Goal: Task Accomplishment & Management: Manage account settings

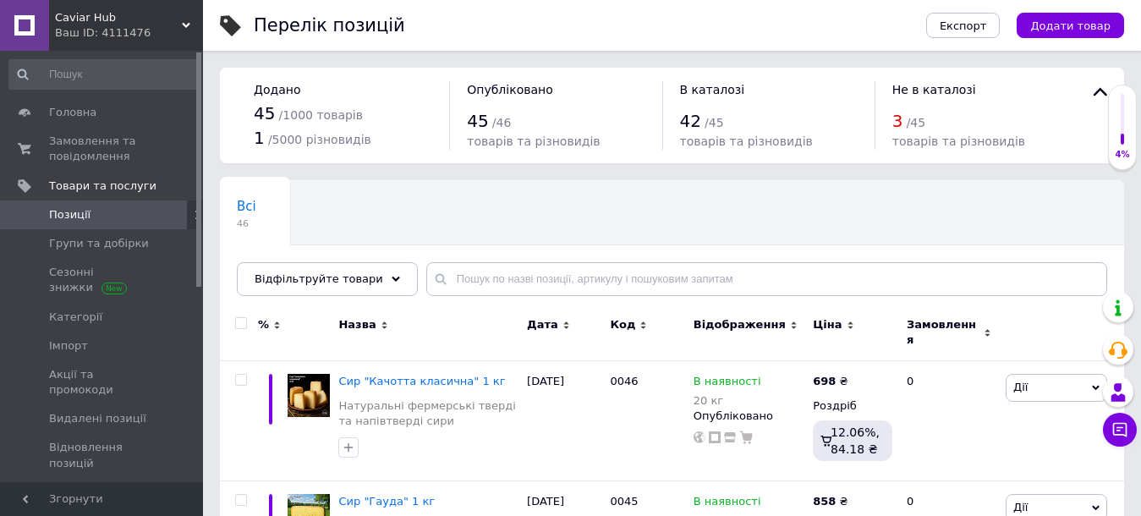
click at [63, 218] on span "Позиції" at bounding box center [69, 214] width 41 height 15
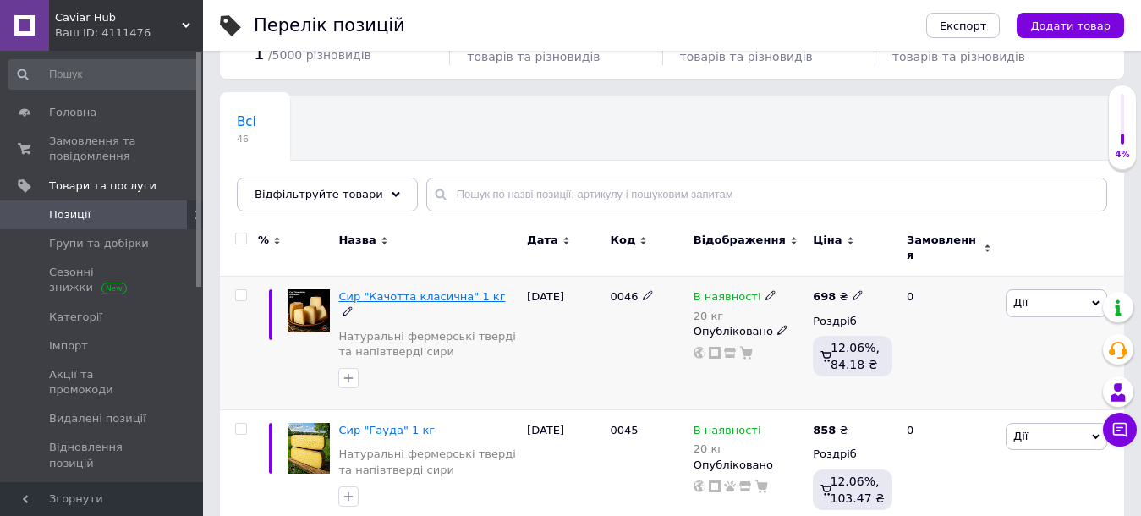
click at [433, 290] on span "Сир "Качотта класична" 1 кг" at bounding box center [421, 296] width 167 height 13
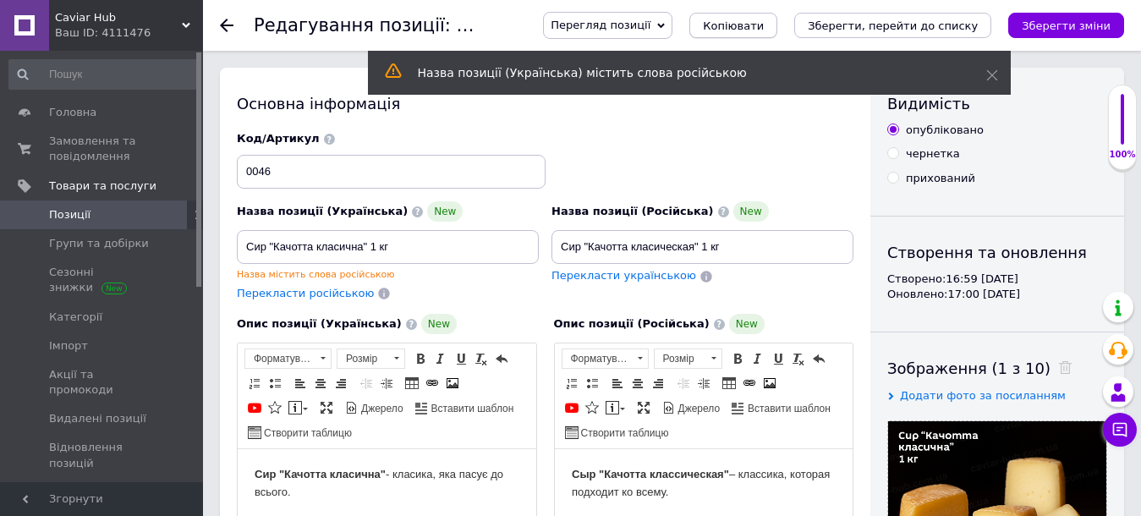
click at [764, 25] on span "Копіювати" at bounding box center [733, 25] width 61 height 13
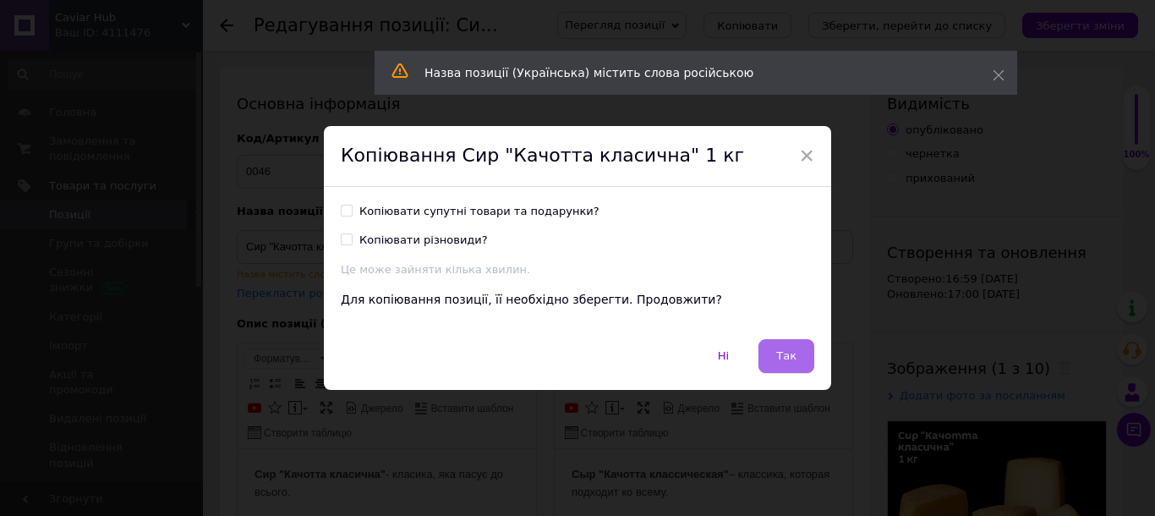
click at [781, 361] on span "Так" at bounding box center [786, 355] width 20 height 13
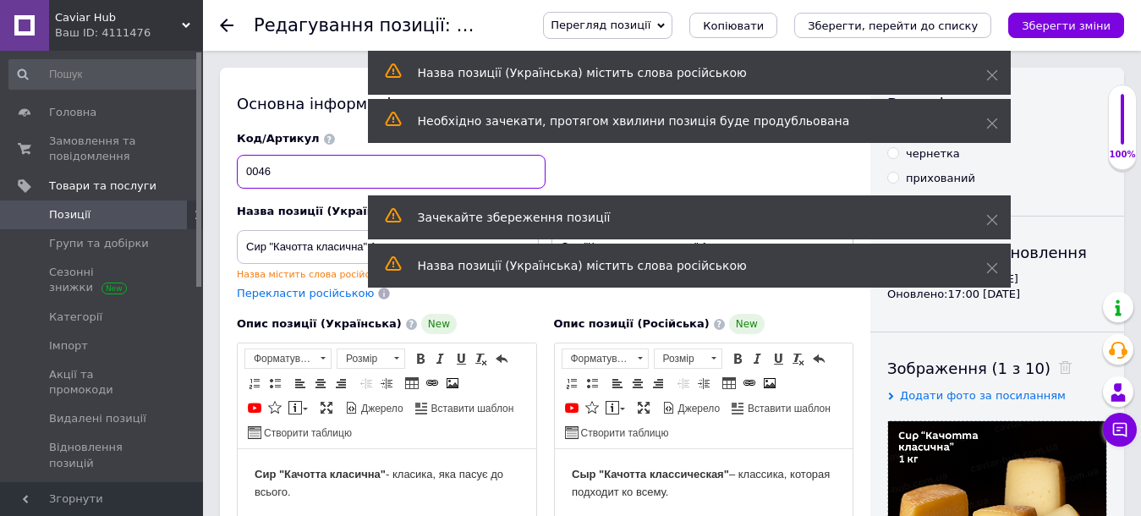
click at [296, 173] on input "0046" at bounding box center [391, 172] width 309 height 34
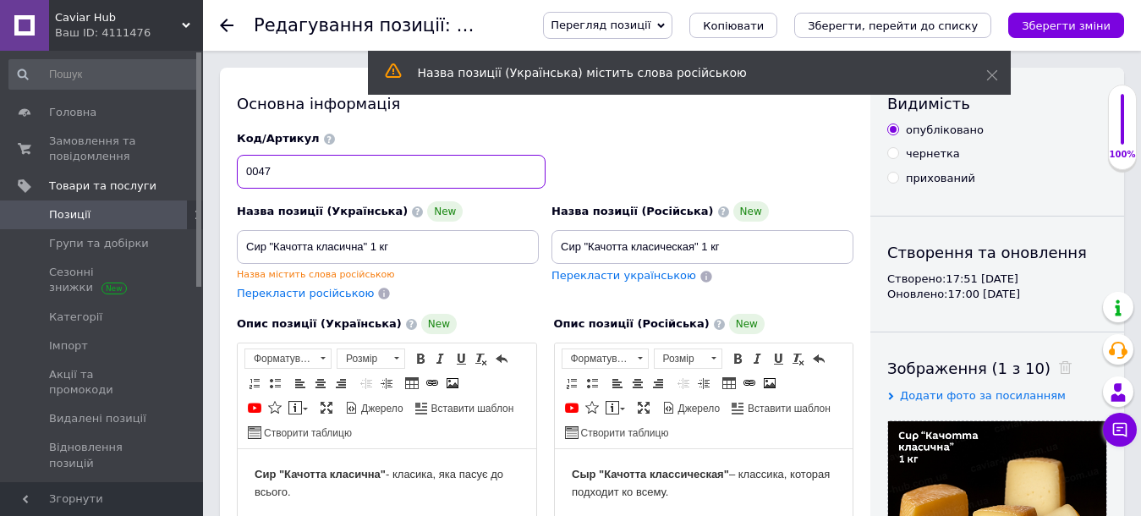
type input "0047"
click at [890, 154] on input "чернетка" at bounding box center [892, 152] width 11 height 11
radio input "true"
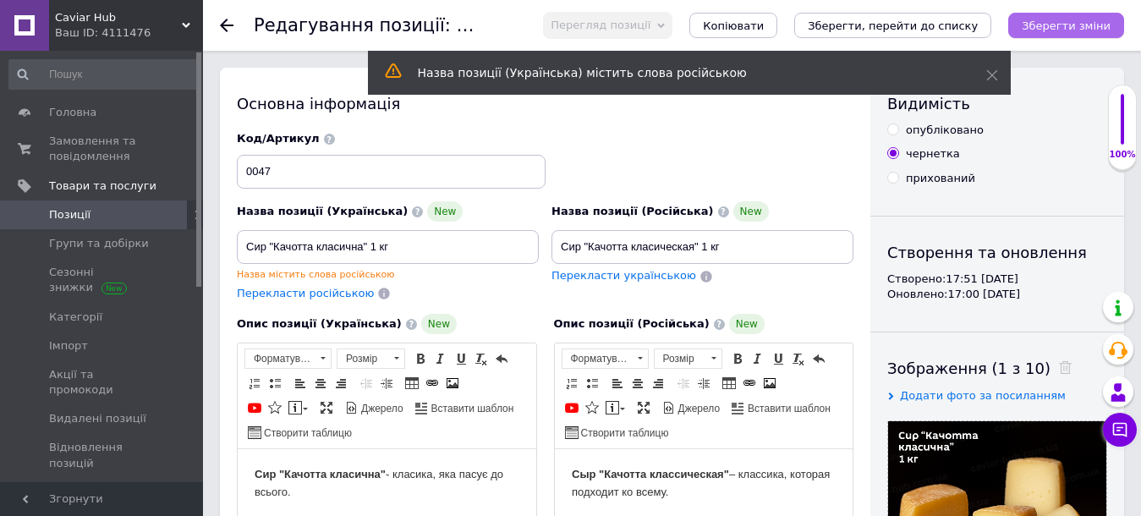
click at [1064, 29] on icon "Зберегти зміни" at bounding box center [1066, 25] width 89 height 13
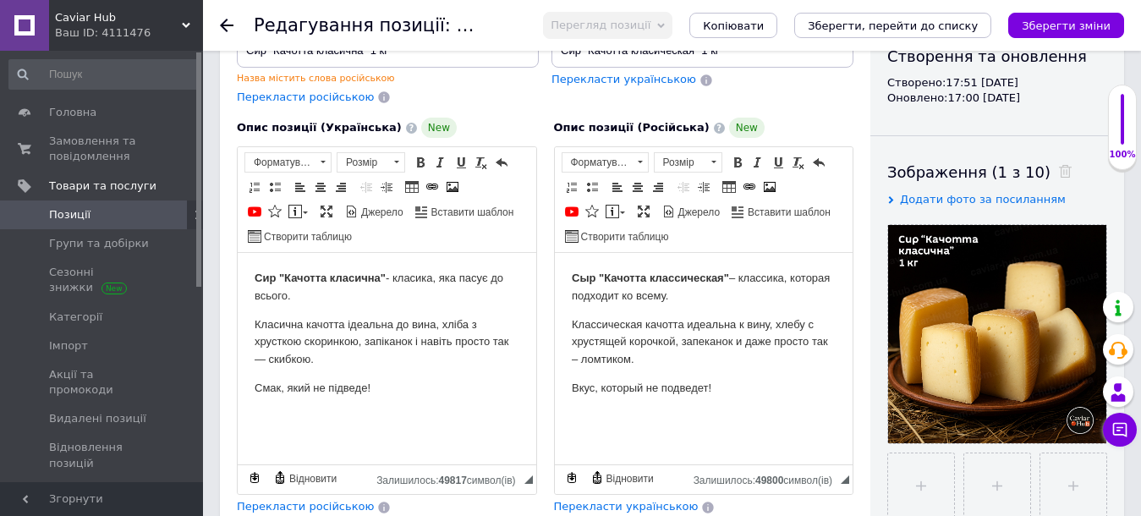
scroll to position [254, 0]
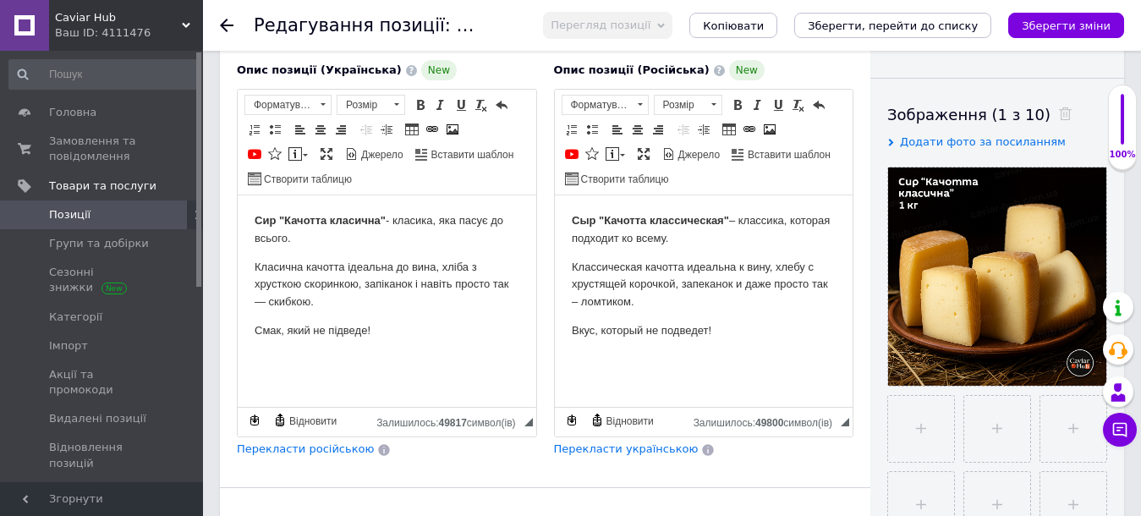
click at [639, 309] on p "Классическая качотта идеальна к вину, хлебу с хрустящей корочкой, запеканок и д…" at bounding box center [703, 285] width 265 height 52
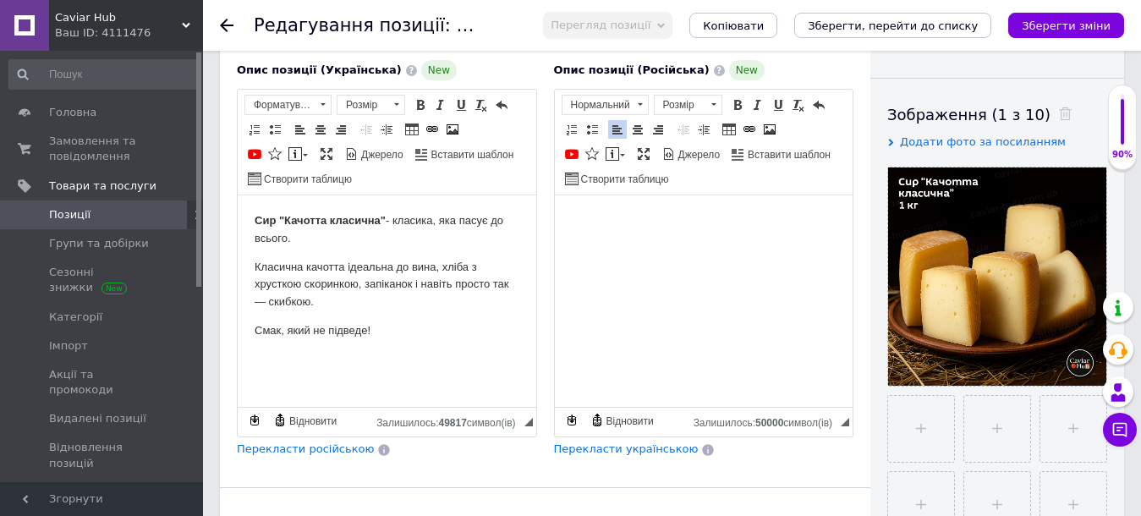
click at [349, 298] on p "Класична качотта ідеальна до вина, хліба з хрусткою скоринкою, запіканок і наві…" at bounding box center [387, 285] width 265 height 52
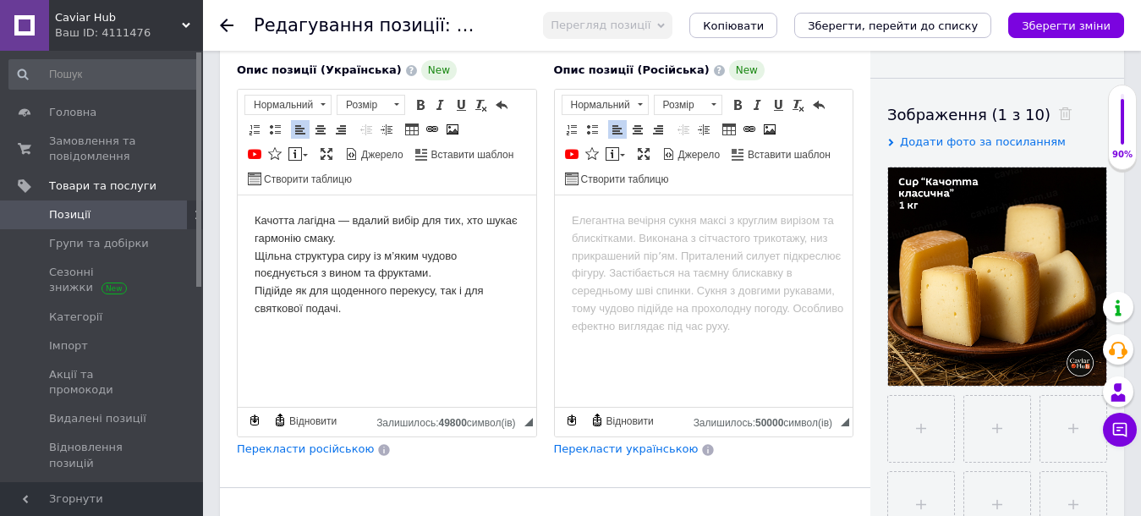
click at [257, 217] on p "Качотта лагідна — вдалий вибір для тих, хто шукає гармонію смаку. Щільна структ…" at bounding box center [387, 265] width 265 height 106
drag, startPoint x: 364, startPoint y: 214, endPoint x: 254, endPoint y: 228, distance: 111.7
click at [254, 228] on html "Сир "Качотта лагідна" — вдалий вибір для тих, хто шукає гармонію смаку. Щільна …" at bounding box center [387, 265] width 299 height 140
click at [414, 103] on span at bounding box center [421, 105] width 14 height 14
click at [454, 335] on html "Сир "Качотта лагідна" — вдалий вибір для тих, хто шукає гармонію смаку. Щільна …" at bounding box center [387, 265] width 299 height 140
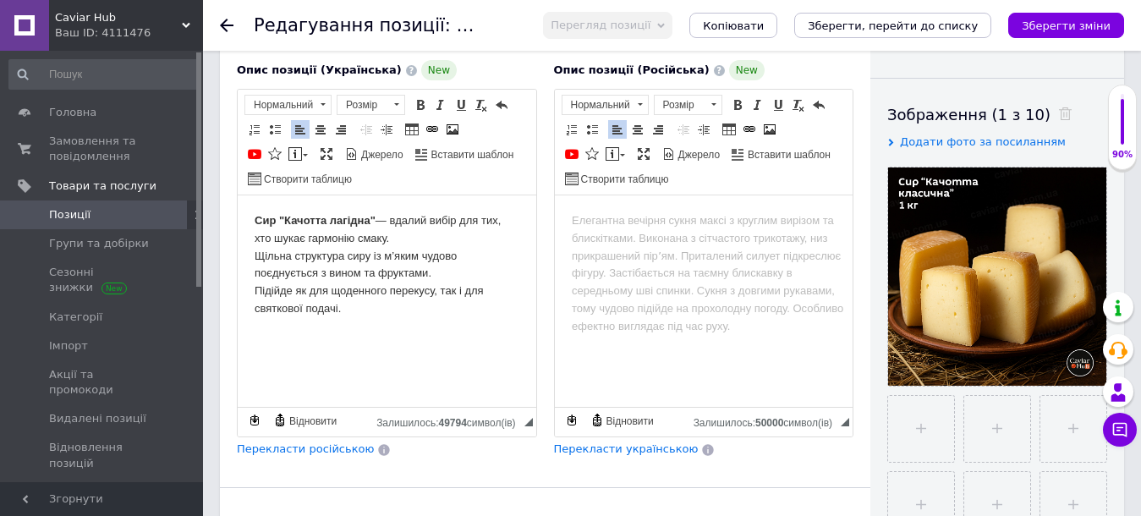
click at [393, 246] on p "Сир "Качотта лагідна" — вдалий вибір для тих, хто шукає гармонію смаку. Щільна …" at bounding box center [387, 265] width 265 height 106
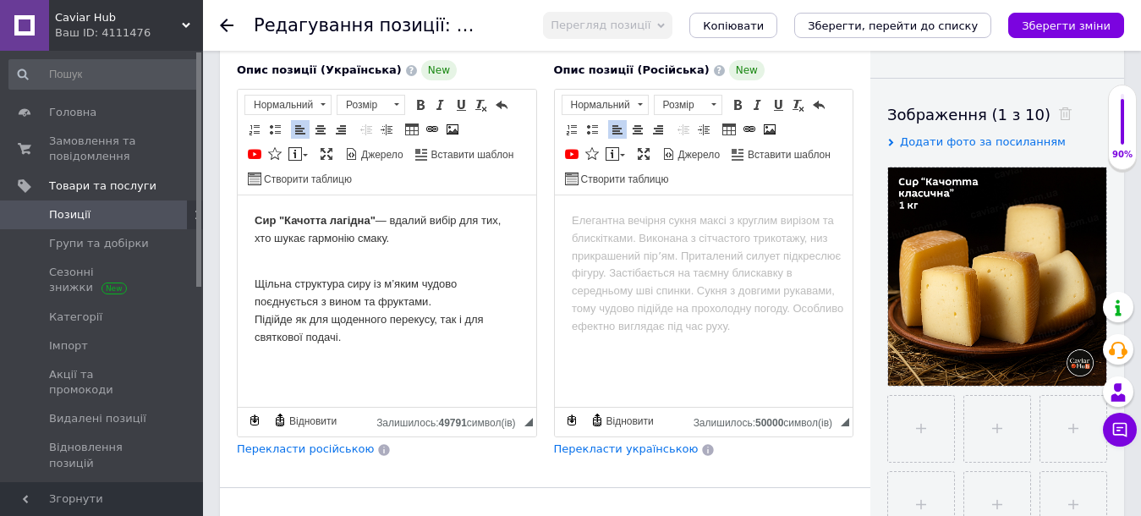
click at [370, 335] on p "Щільна структура сиру із м’яким чудово поєднується з вином та фруктами. Підійде…" at bounding box center [387, 303] width 265 height 88
click at [317, 447] on span "Перекласти російською" at bounding box center [305, 448] width 137 height 13
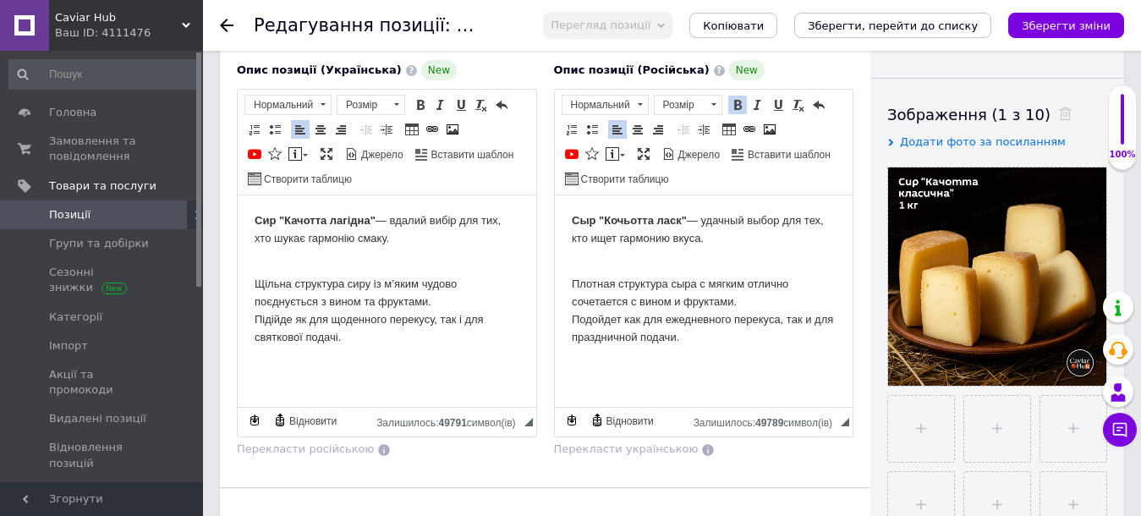
click at [628, 221] on strong "Сыр "Кочьотта ласк"" at bounding box center [628, 220] width 115 height 13
click at [671, 219] on strong "Сыр "Кочотта ласк"" at bounding box center [625, 220] width 108 height 13
click at [694, 347] on html "Сыр "Кочотта ласковая" — удачный выбор для тех, кто ищет гармонию вкуса. Плотна…" at bounding box center [703, 279] width 299 height 168
drag, startPoint x: 421, startPoint y: 284, endPoint x: 374, endPoint y: 282, distance: 47.4
click at [374, 282] on p "Щільна структура сиру із м’яким чудово поєднується з вином та фруктами. Підійде…" at bounding box center [387, 303] width 265 height 88
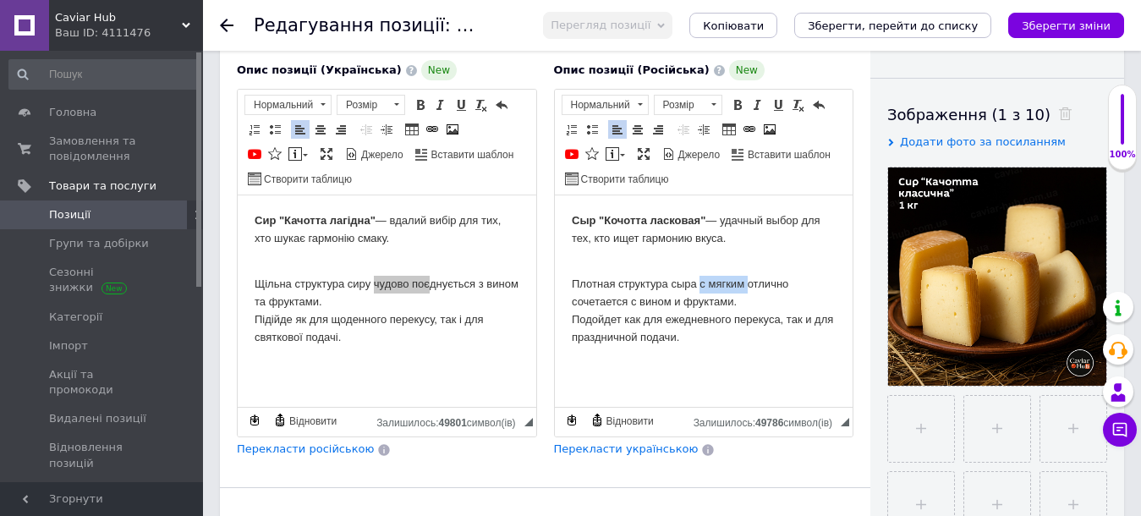
drag, startPoint x: 745, startPoint y: 284, endPoint x: 698, endPoint y: 286, distance: 46.5
click at [698, 286] on p "Плотная структура сыра с мягким отлично сочетается с вином и фруктами. Подойдет…" at bounding box center [703, 303] width 265 height 88
click at [704, 338] on p "Плотная структура сыра отлично сочетается с вином и фруктами. Подойдет как для …" at bounding box center [703, 303] width 265 height 88
click at [545, 230] on div "Опис позиції (Російська) New Сыр "Кочотта ласковая" — удачный выбор для тех, кт…" at bounding box center [703, 259] width 317 height 414
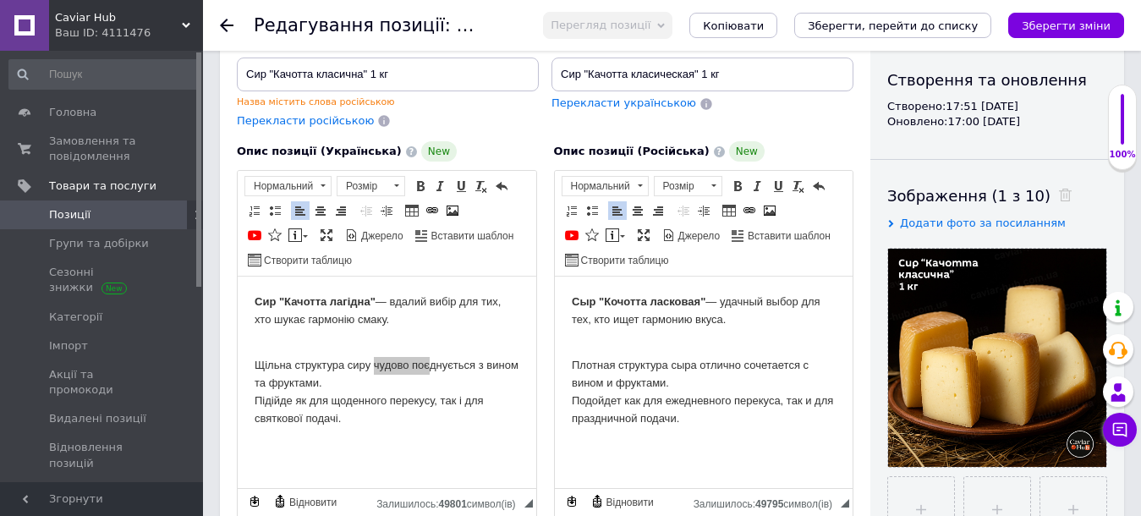
scroll to position [85, 0]
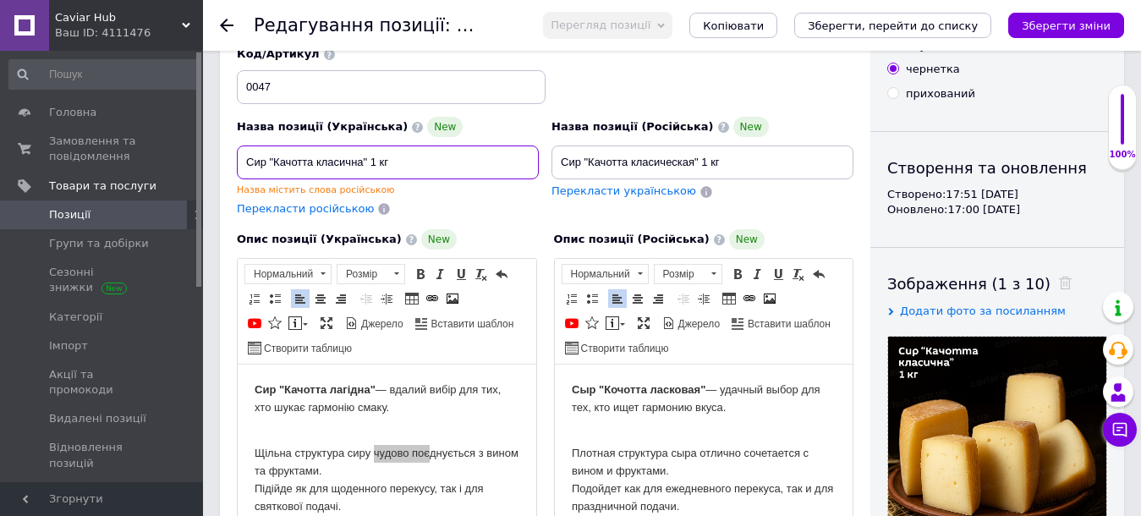
drag, startPoint x: 315, startPoint y: 163, endPoint x: 363, endPoint y: 166, distance: 47.4
click at [363, 166] on input "Сир "Качотта класична" 1 кг" at bounding box center [388, 162] width 302 height 34
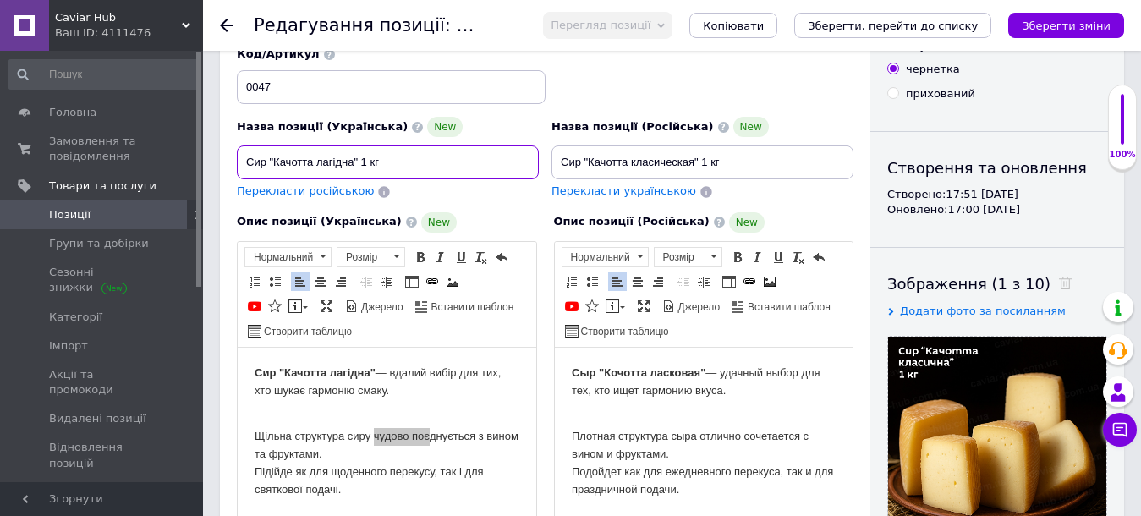
type input "Сир "Качотта лагідна" 1 кг"
drag, startPoint x: 693, startPoint y: 165, endPoint x: 631, endPoint y: 164, distance: 61.7
click at [631, 164] on input "Сир "Качотта класическая" 1 кг" at bounding box center [702, 162] width 302 height 34
type input "Сир "Качотта ласковая" 1 кг"
click at [580, 86] on div "Код/Артикул 0047" at bounding box center [545, 76] width 629 height 70
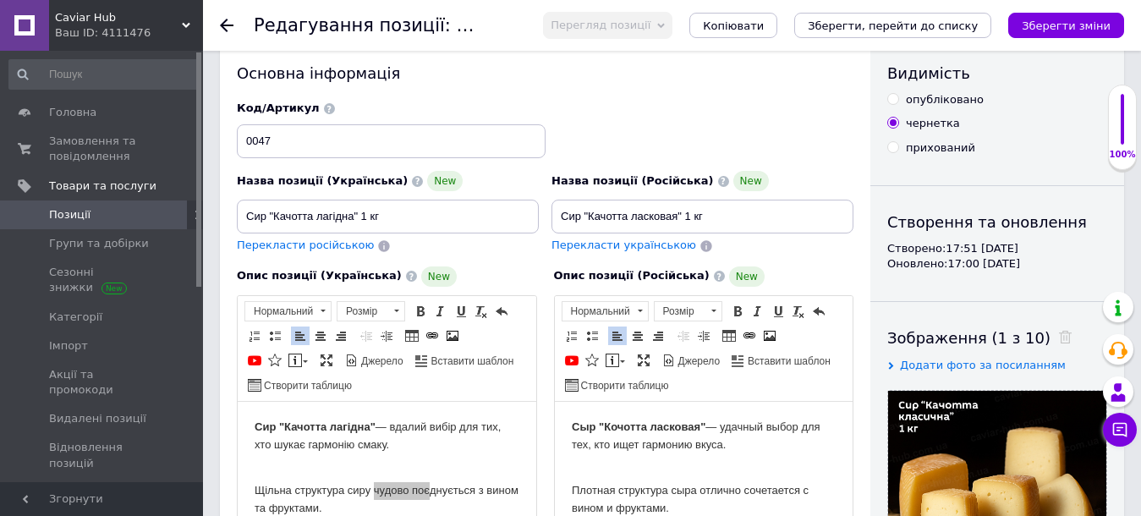
scroll to position [0, 0]
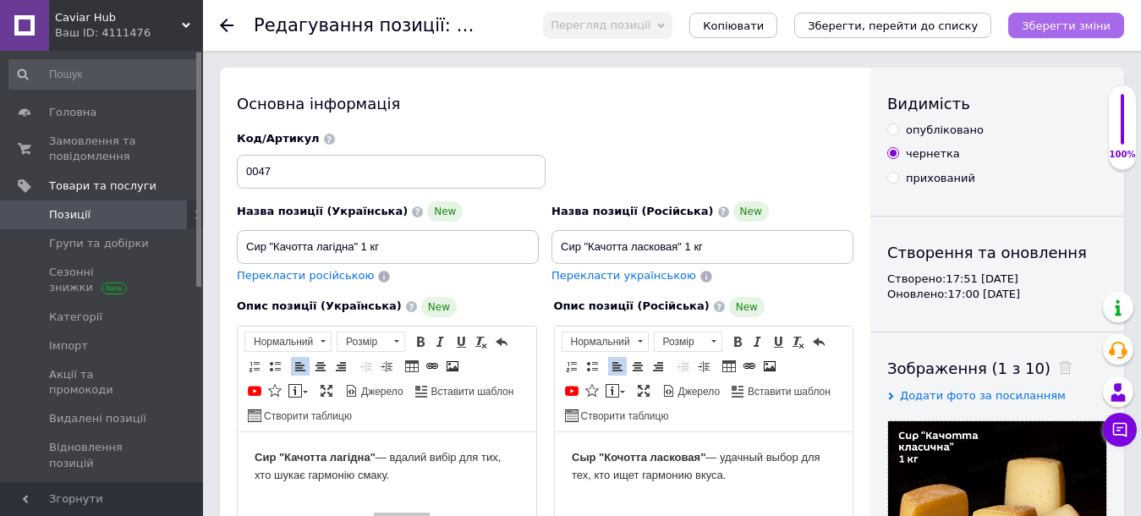
click at [1063, 28] on icon "Зберегти зміни" at bounding box center [1066, 25] width 89 height 13
click at [637, 134] on div "Код/Артикул 0047" at bounding box center [545, 160] width 629 height 70
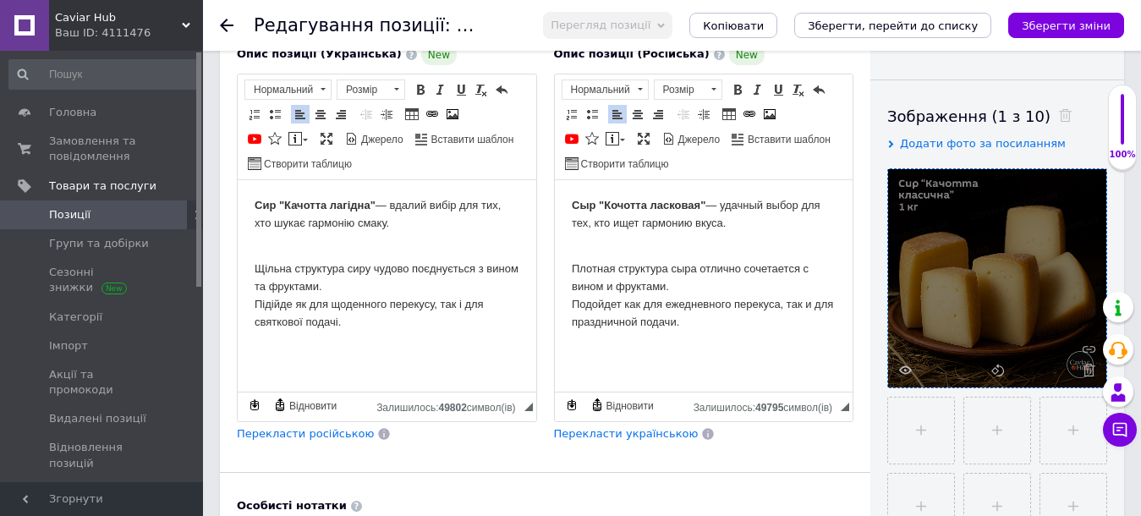
scroll to position [254, 0]
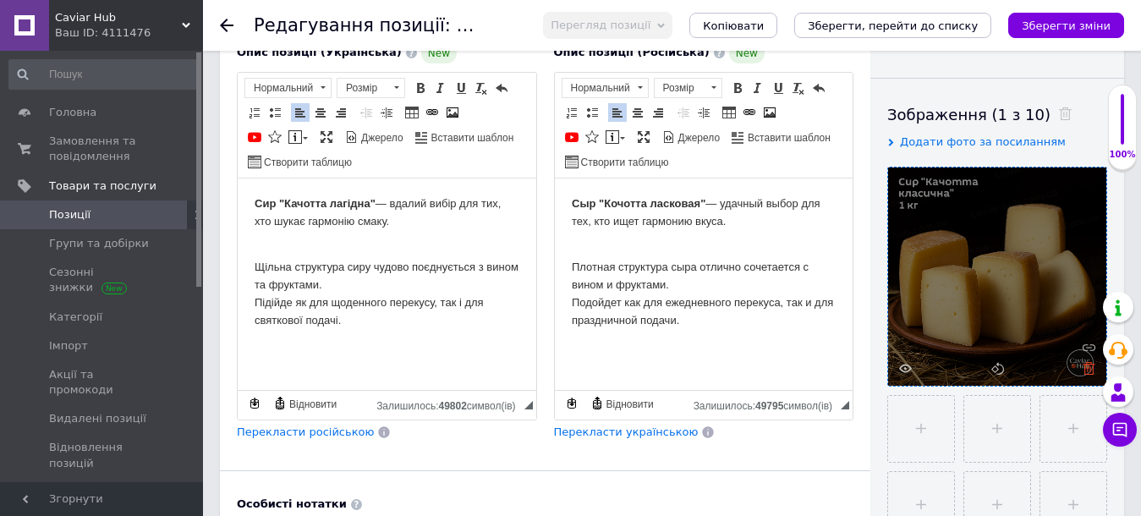
click at [1085, 369] on use at bounding box center [1088, 368] width 13 height 13
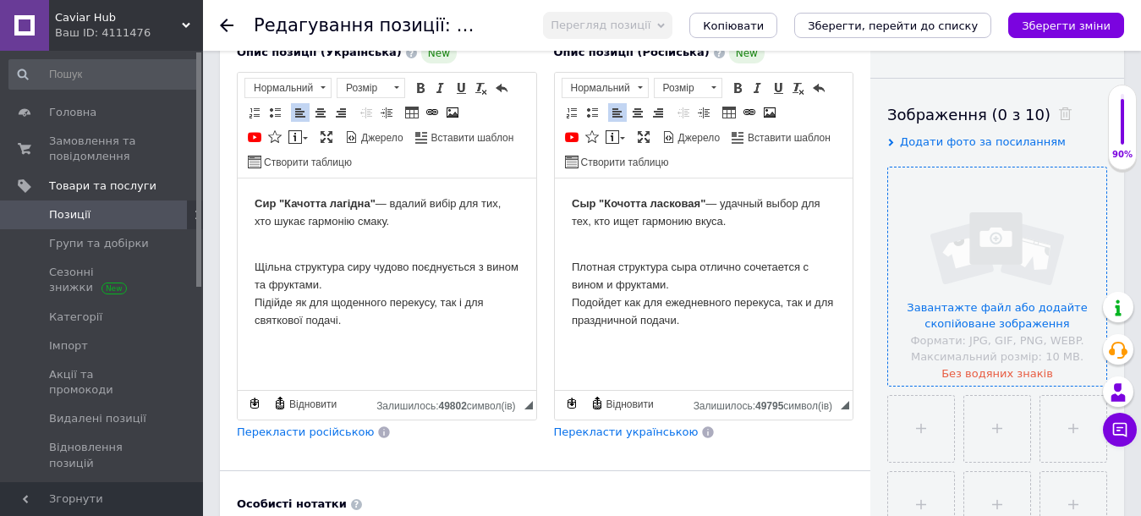
click at [978, 315] on input "file" at bounding box center [997, 276] width 218 height 218
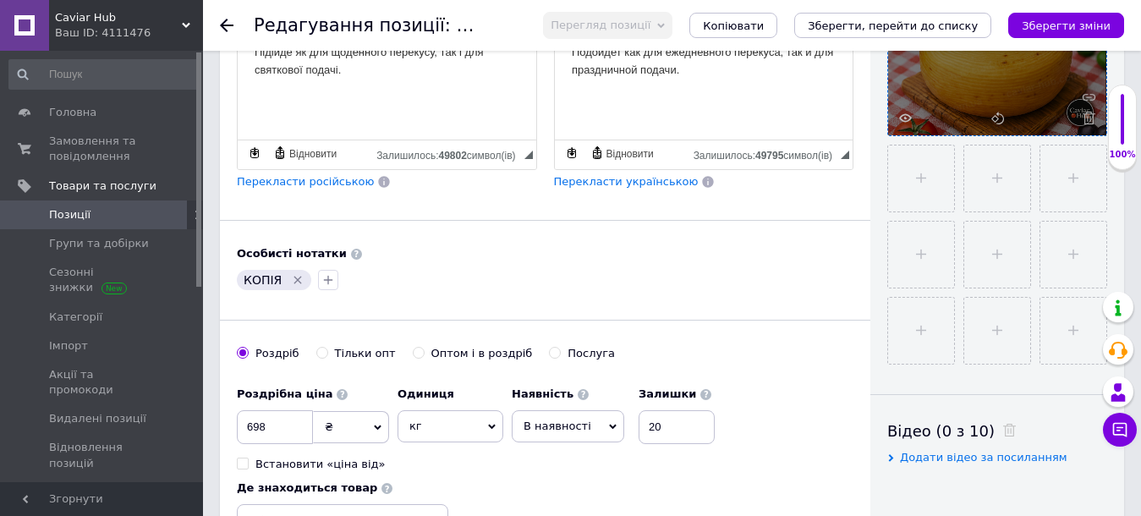
scroll to position [507, 0]
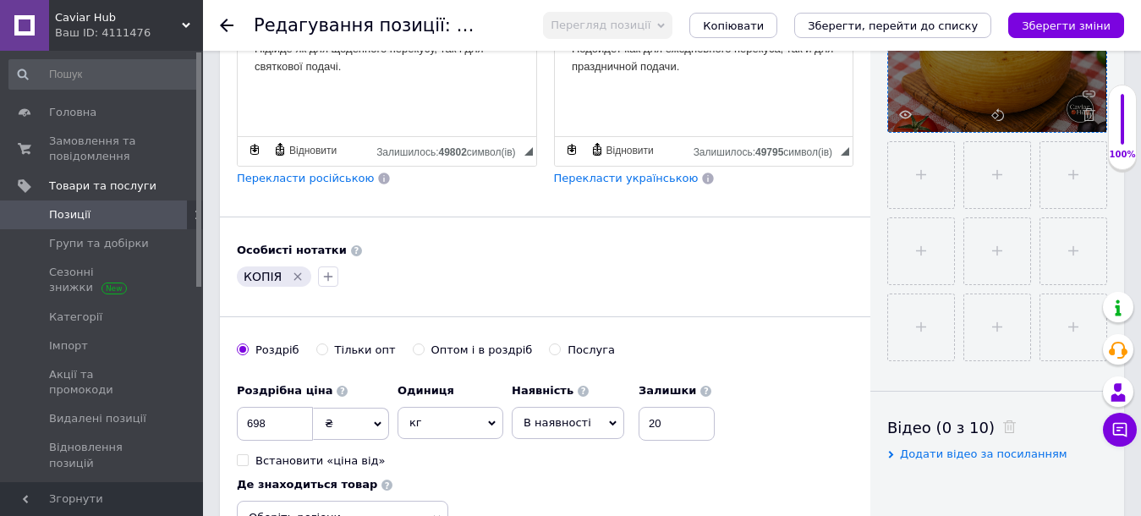
click at [291, 275] on icon "Видалити мітку" at bounding box center [298, 277] width 14 height 14
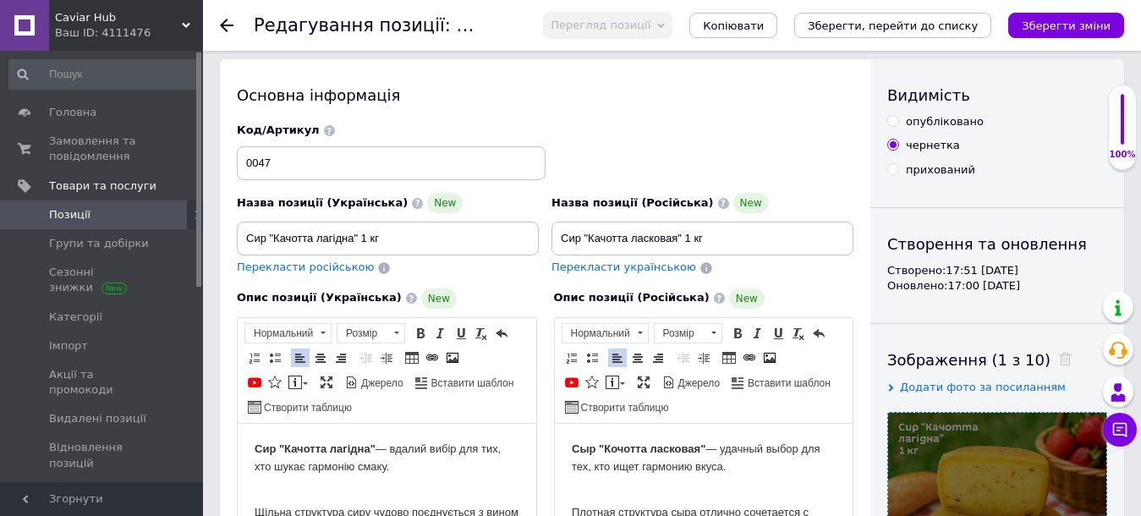
scroll to position [0, 0]
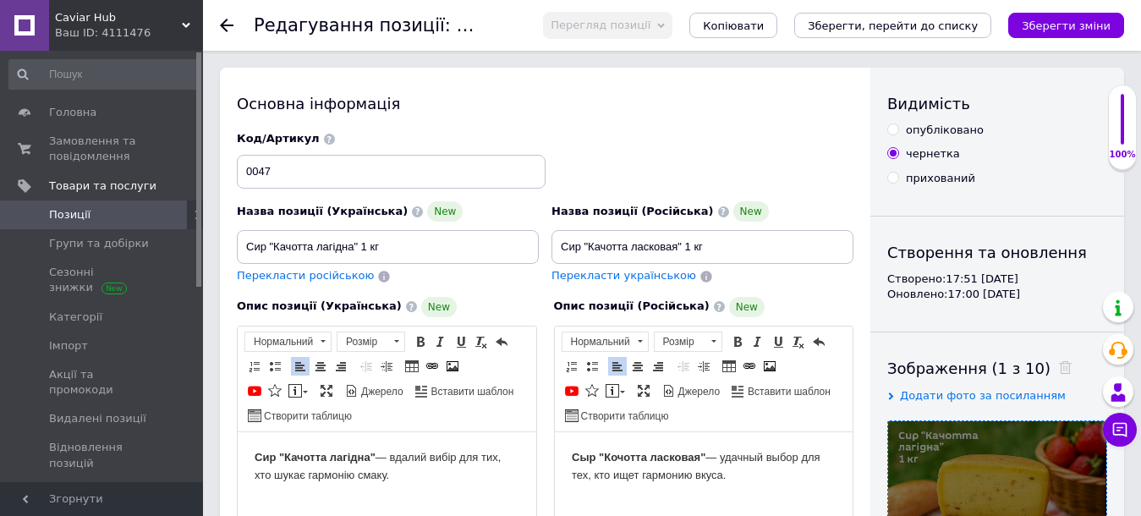
click at [897, 132] on input "опубліковано" at bounding box center [892, 128] width 11 height 11
radio input "true"
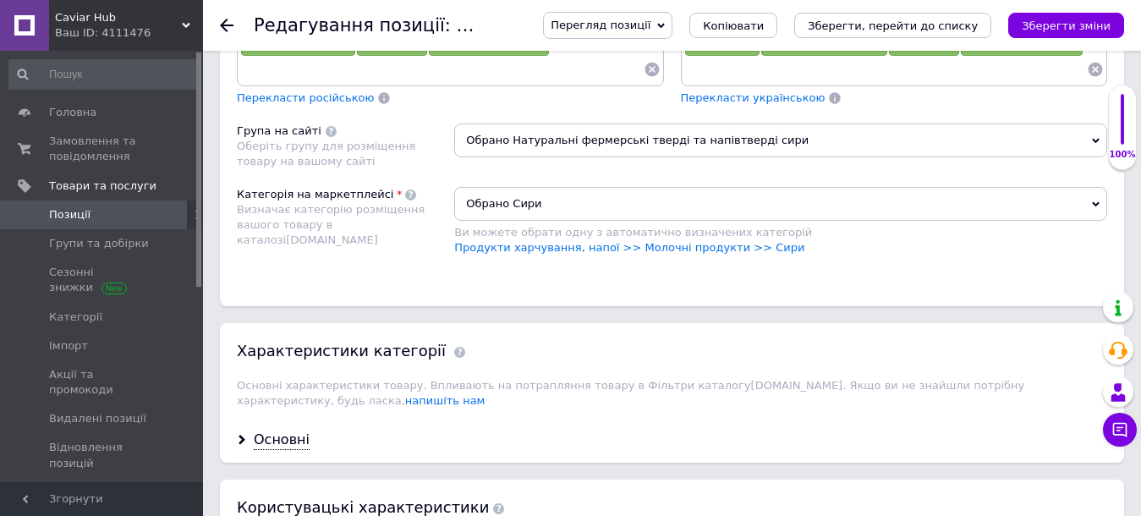
scroll to position [1268, 0]
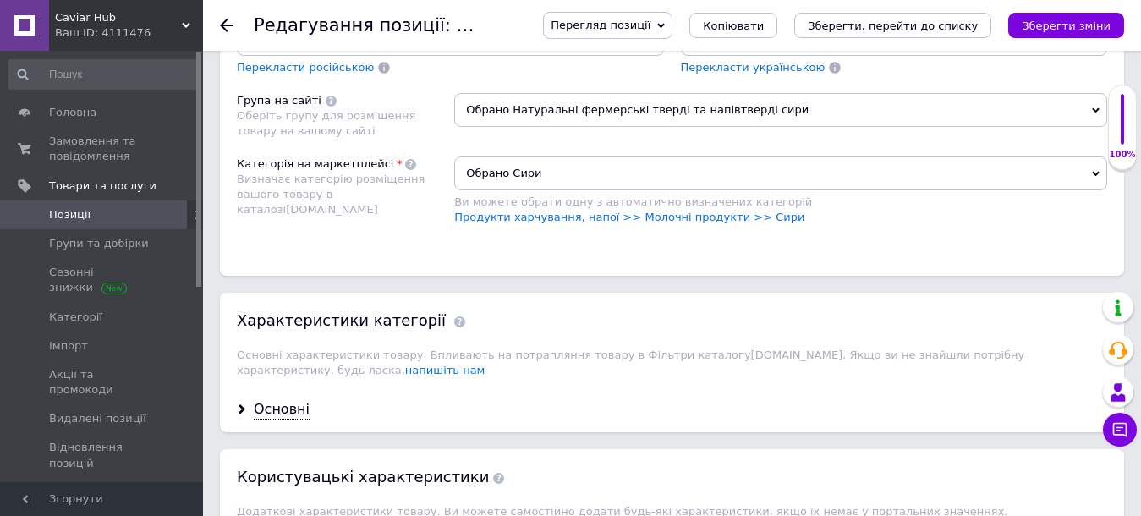
click at [248, 391] on div "Основні" at bounding box center [672, 409] width 904 height 45
click at [237, 404] on icon at bounding box center [242, 409] width 10 height 10
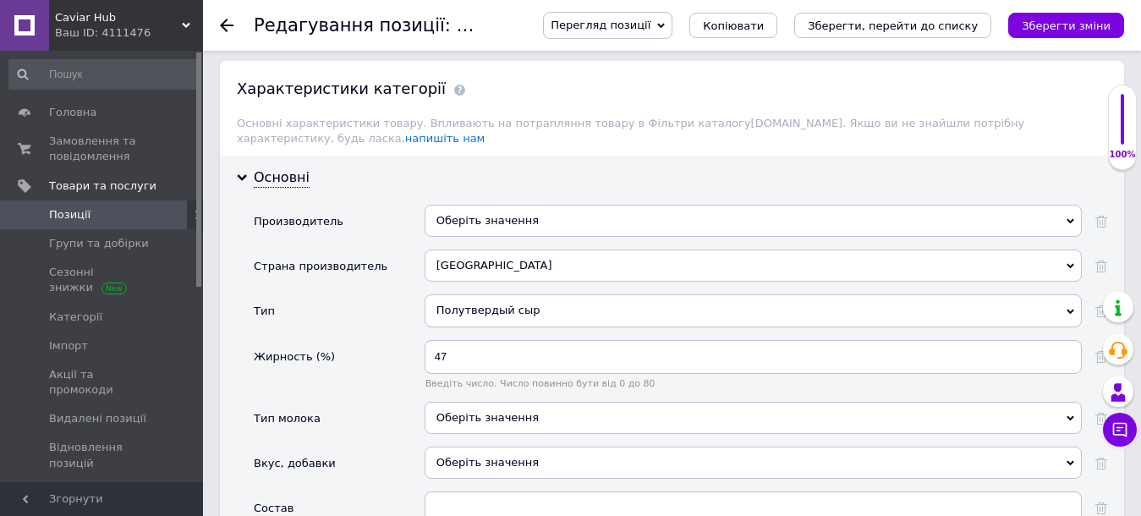
scroll to position [1607, 0]
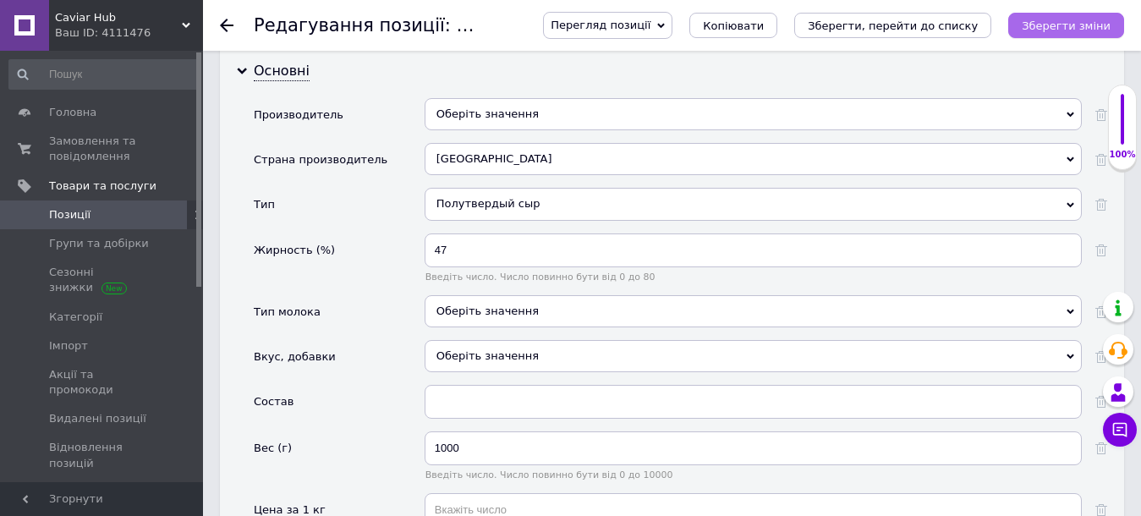
click at [1052, 20] on icon "Зберегти зміни" at bounding box center [1066, 25] width 89 height 13
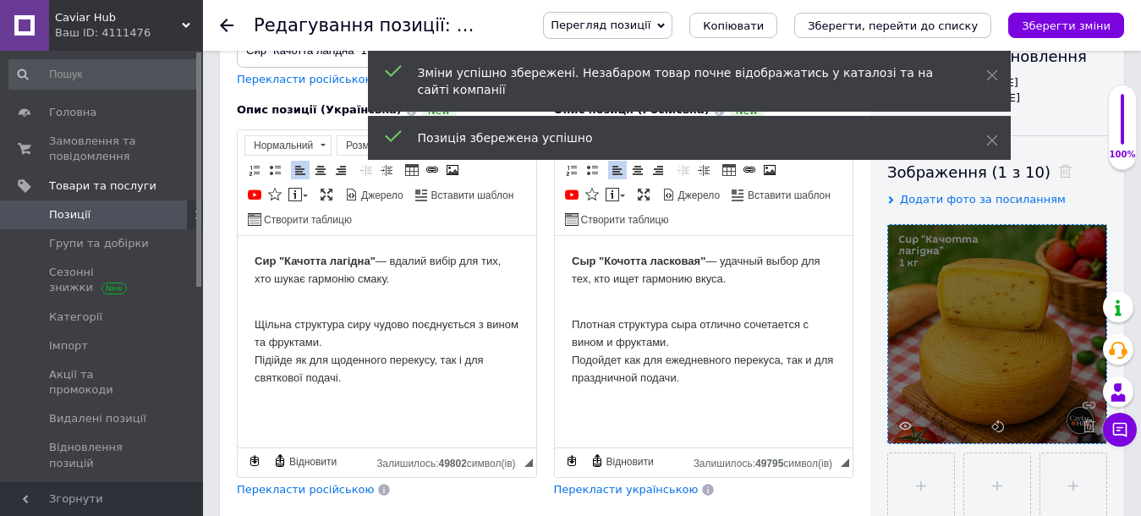
scroll to position [0, 0]
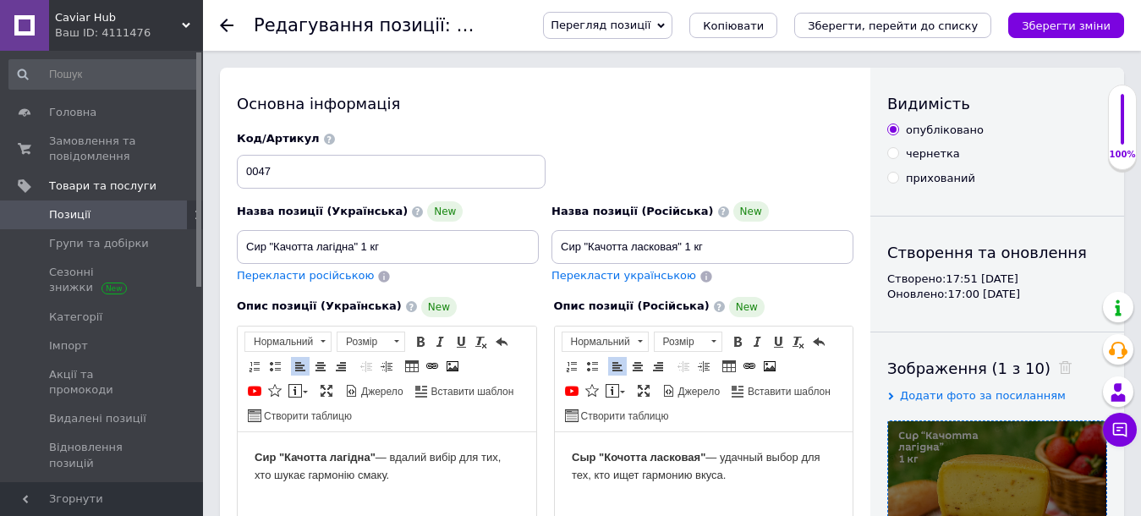
click at [68, 217] on span "Позиції" at bounding box center [69, 214] width 41 height 15
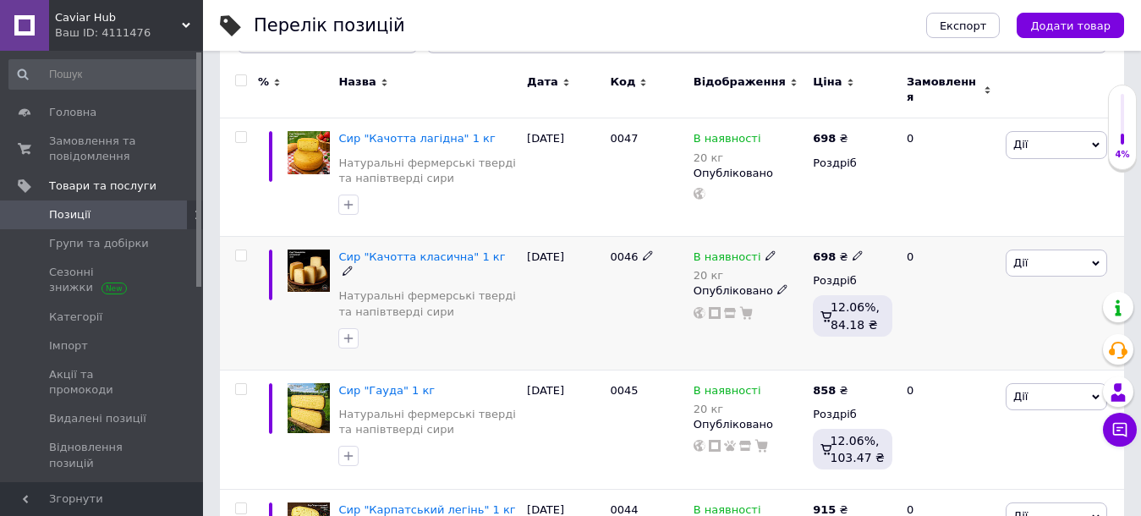
scroll to position [254, 0]
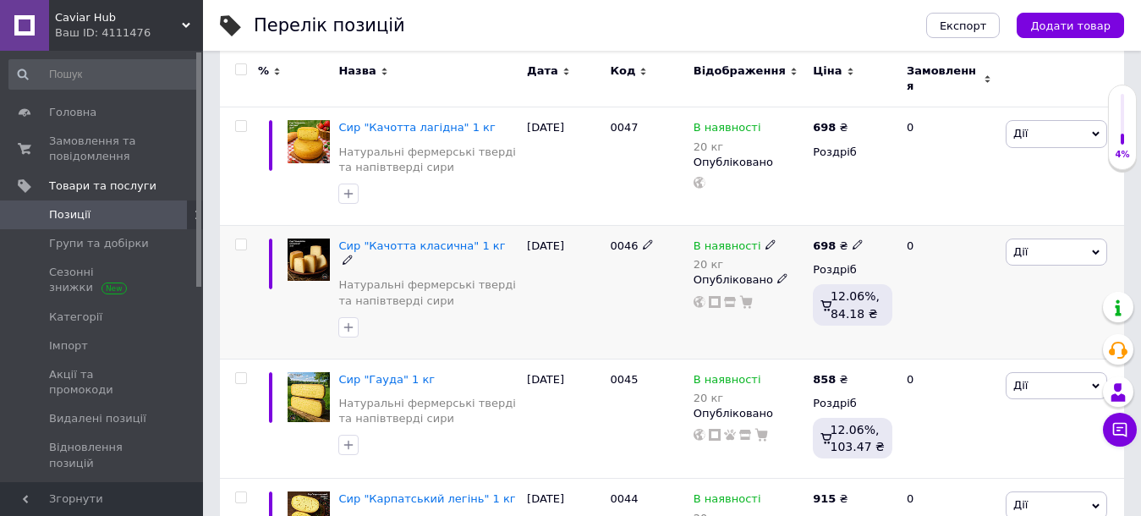
click at [1094, 247] on span "Дії" at bounding box center [1055, 251] width 101 height 27
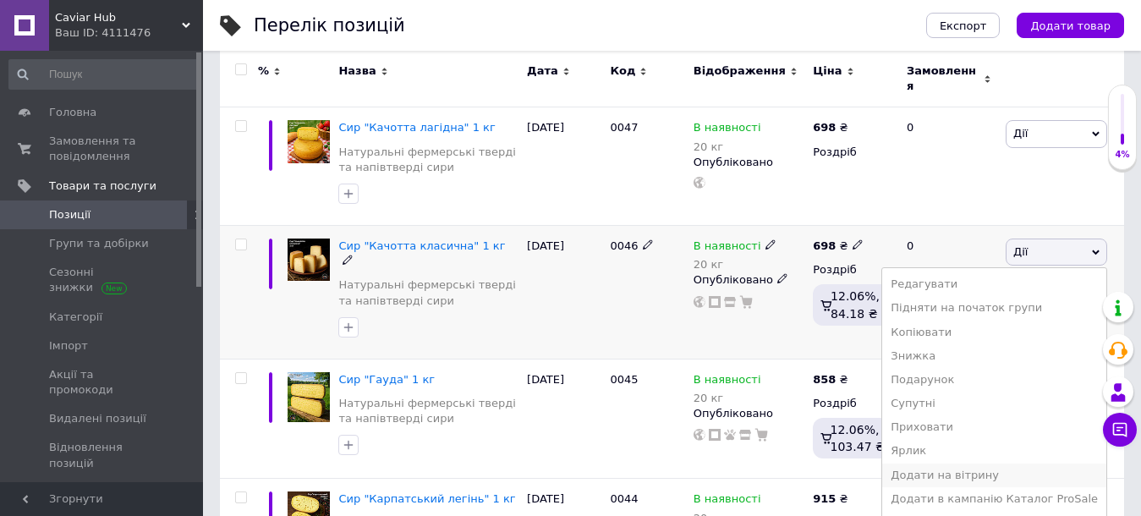
click at [977, 463] on li "Додати на вітрину" at bounding box center [994, 475] width 224 height 24
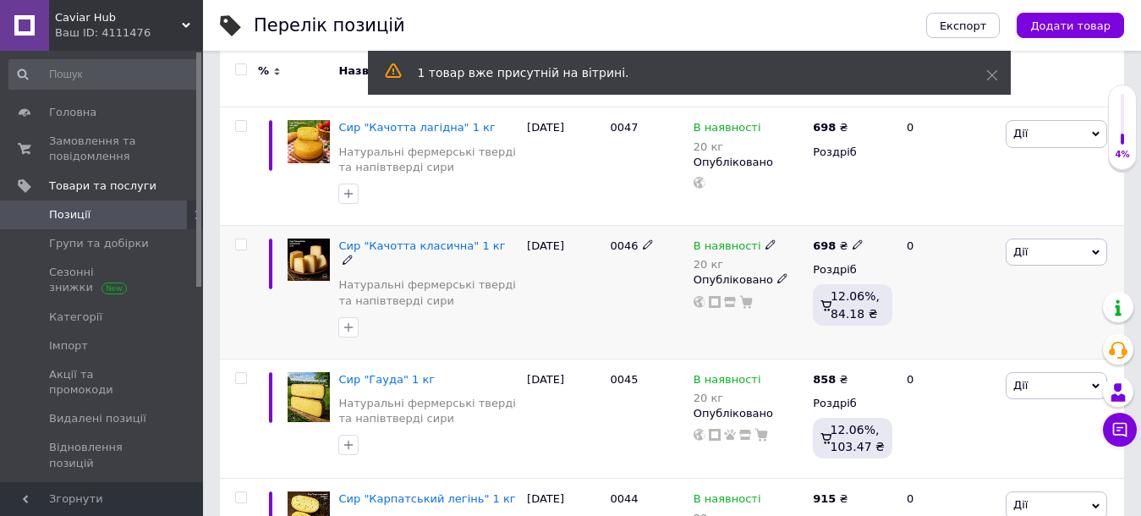
scroll to position [169, 0]
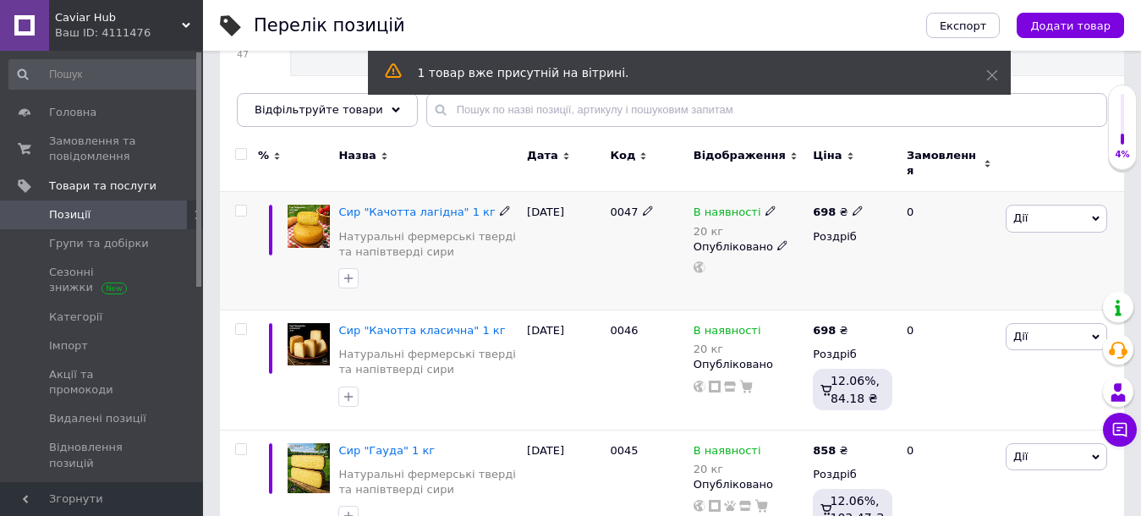
click at [1097, 216] on icon at bounding box center [1096, 218] width 8 height 5
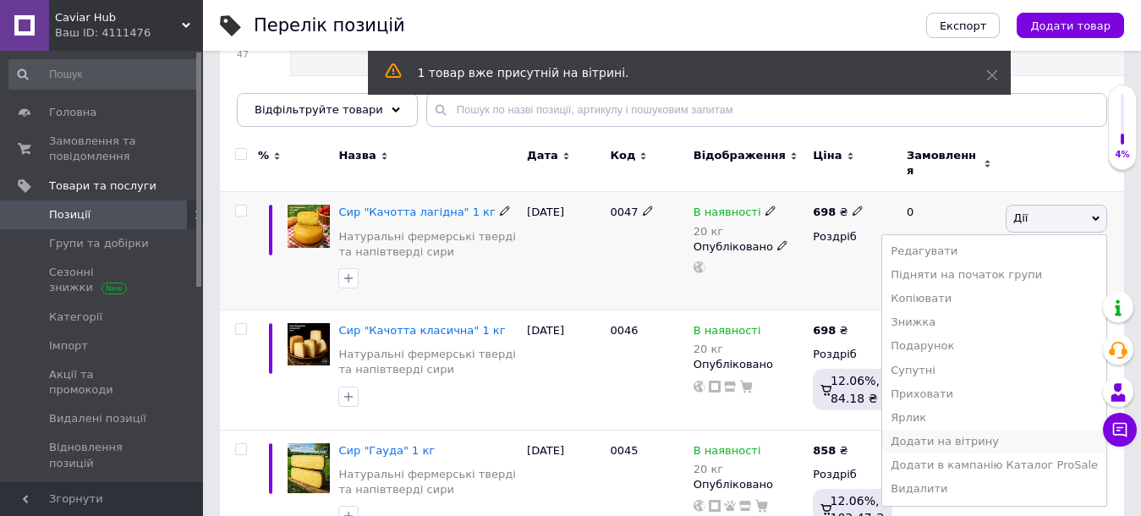
click at [940, 430] on li "Додати на вітрину" at bounding box center [994, 442] width 224 height 24
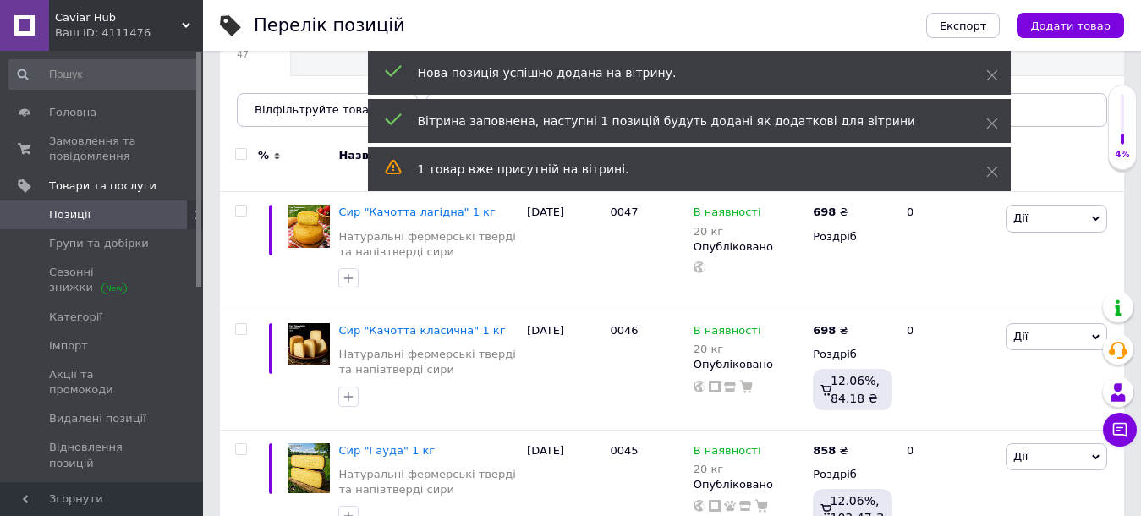
click at [73, 216] on span "Позиції" at bounding box center [69, 214] width 41 height 15
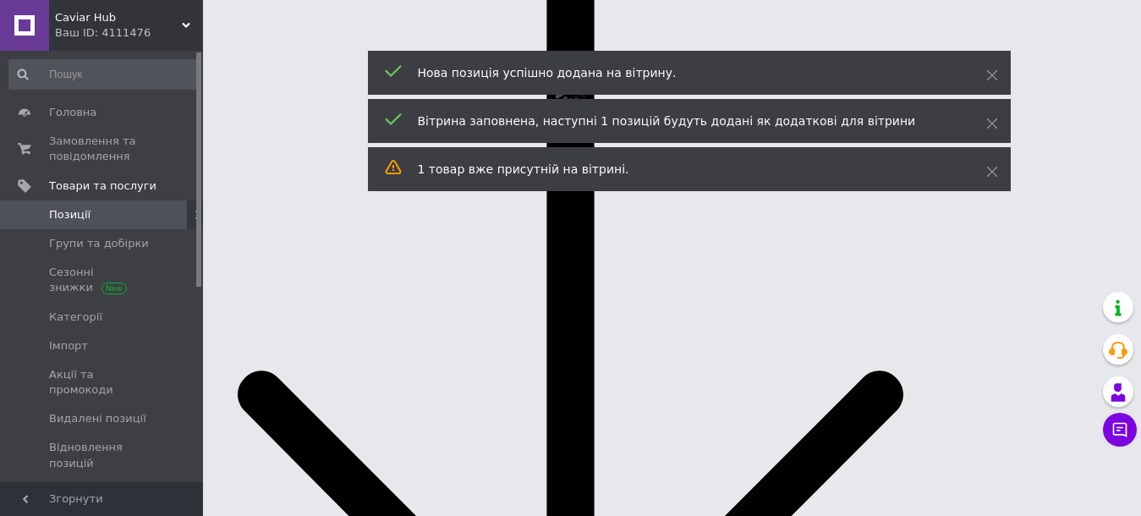
scroll to position [0, 0]
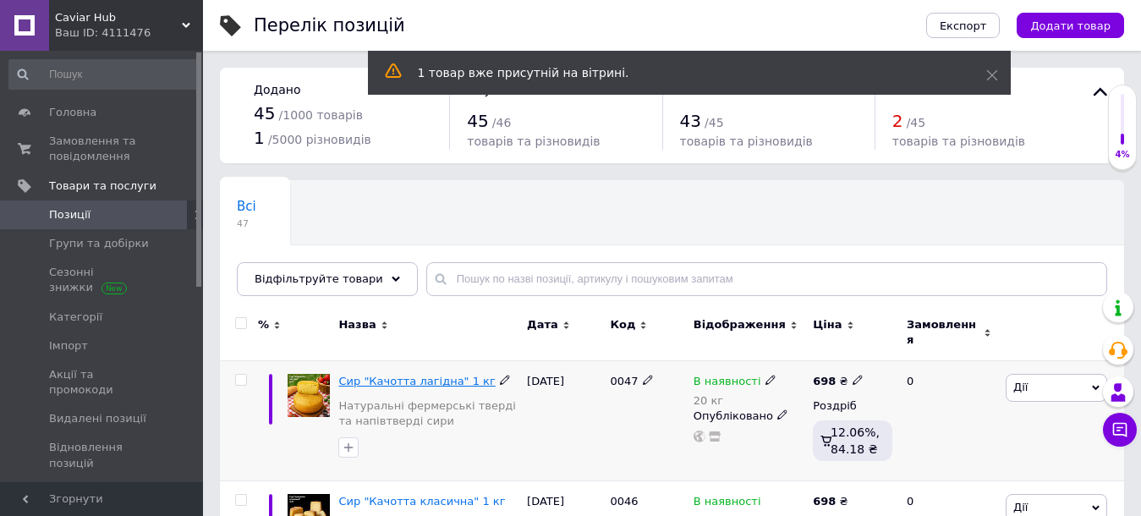
click at [403, 375] on span "Сир "Качотта лагідна" 1 кг" at bounding box center [416, 381] width 156 height 13
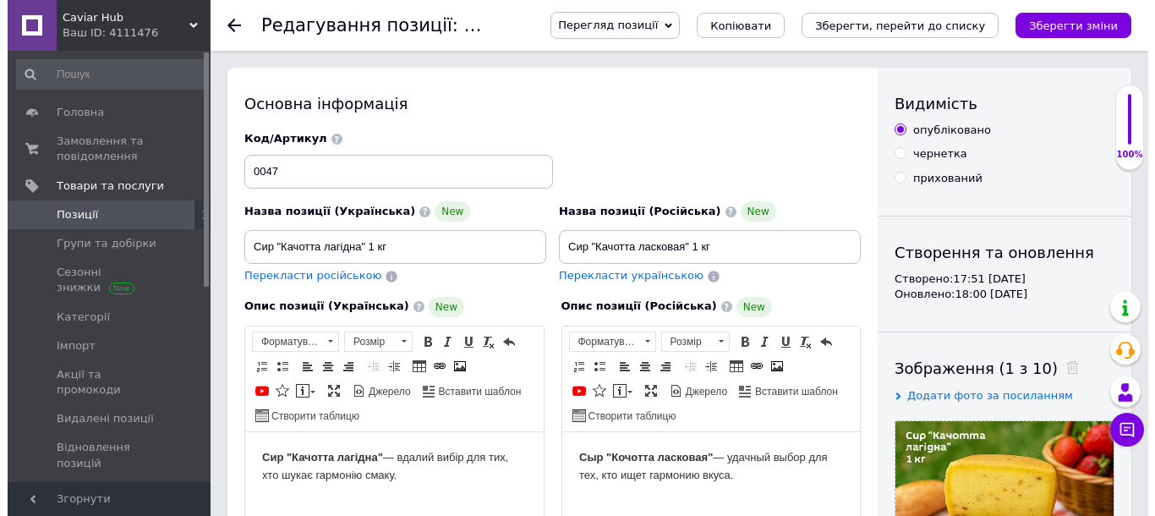
scroll to position [254, 0]
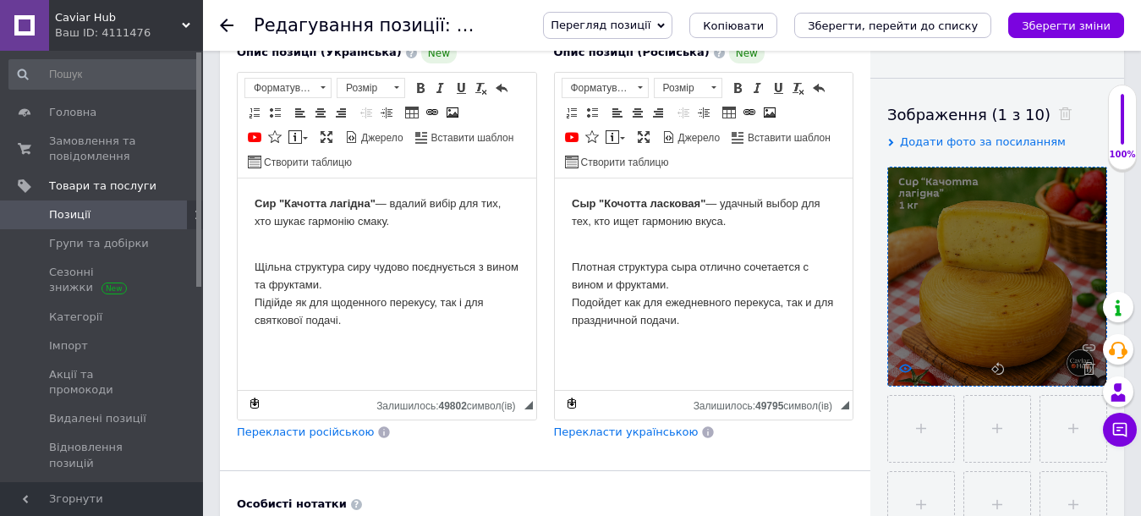
click at [907, 365] on use at bounding box center [905, 368] width 13 height 8
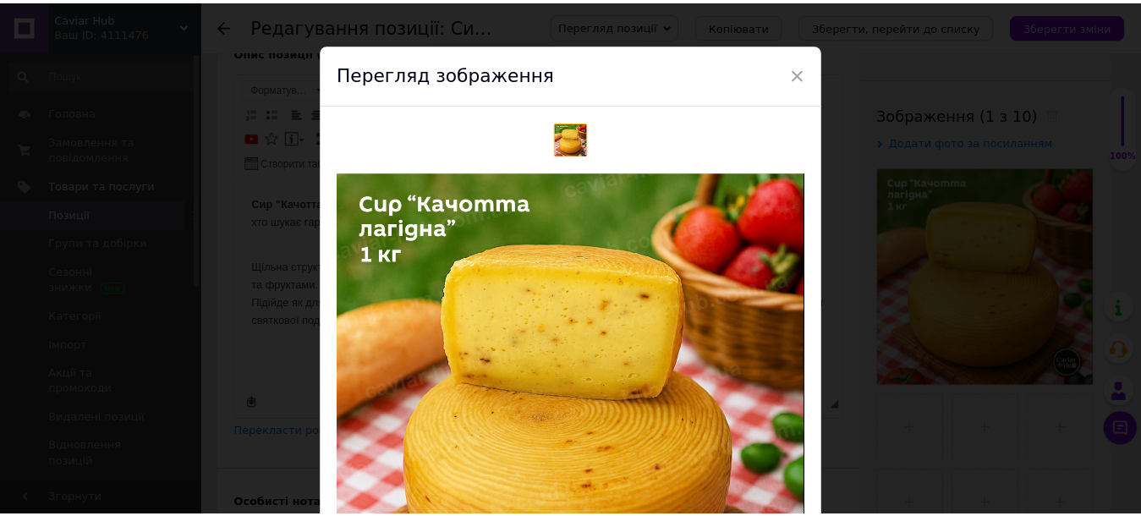
scroll to position [0, 0]
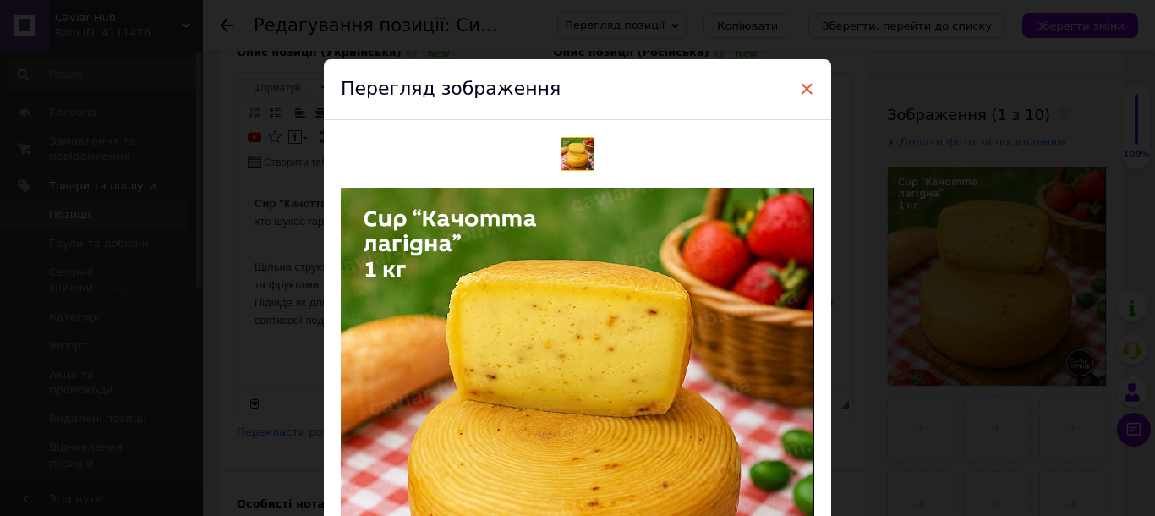
click at [807, 84] on span "×" at bounding box center [806, 88] width 15 height 29
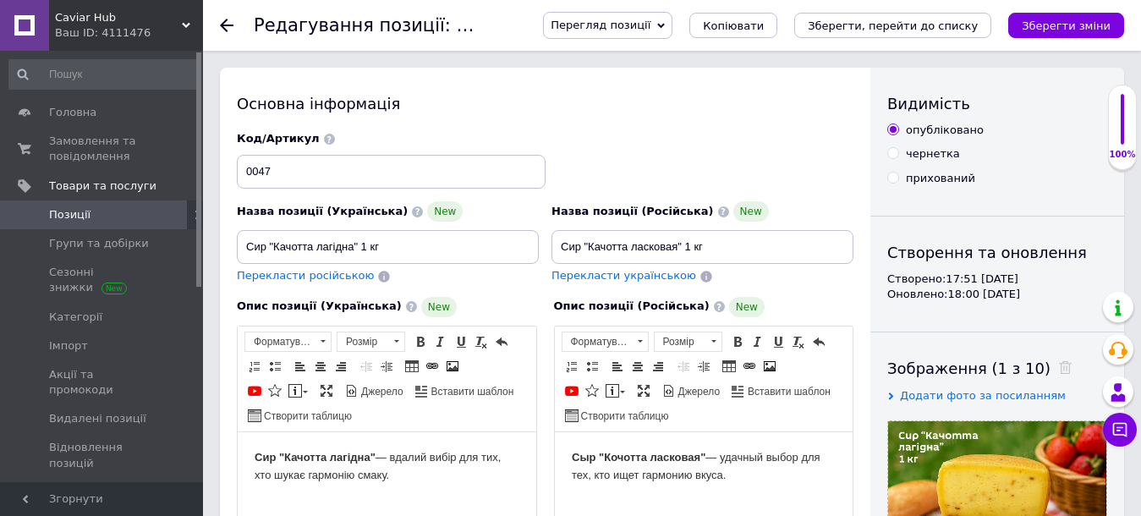
click at [69, 212] on span "Позиції" at bounding box center [69, 214] width 41 height 15
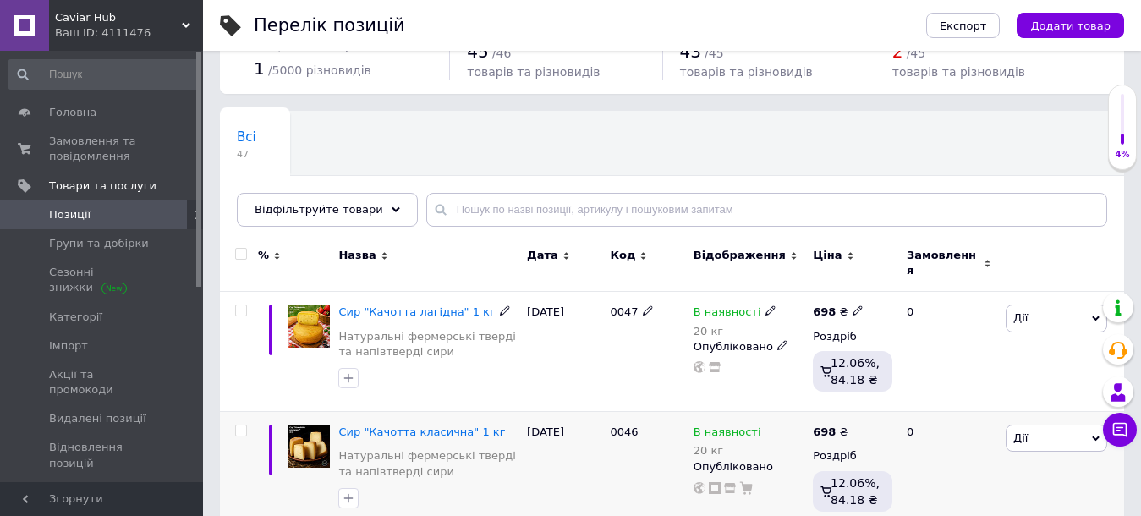
scroll to position [169, 0]
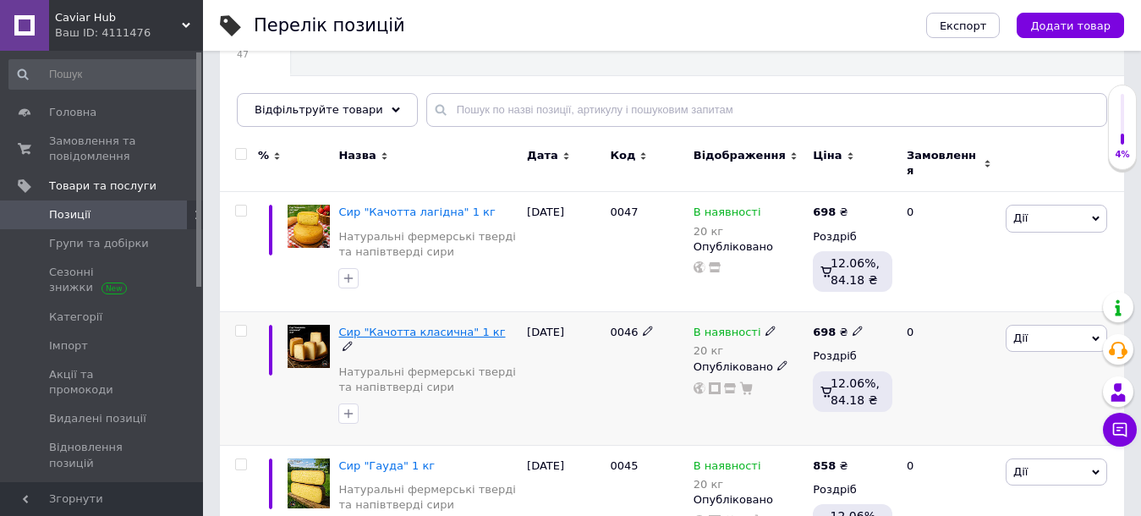
click at [381, 326] on span "Сир "Качотта класична" 1 кг" at bounding box center [421, 332] width 167 height 13
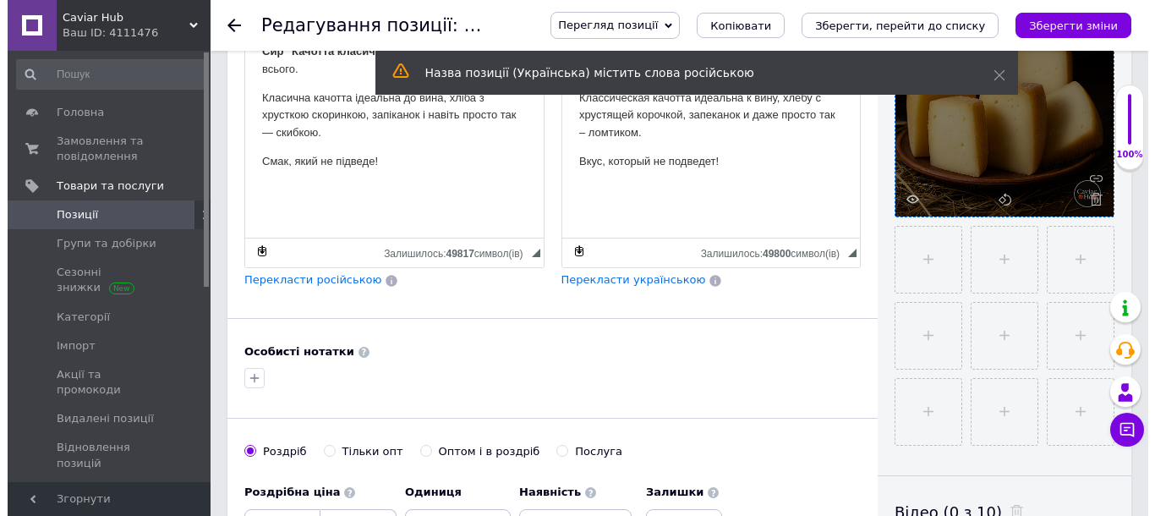
scroll to position [440, 0]
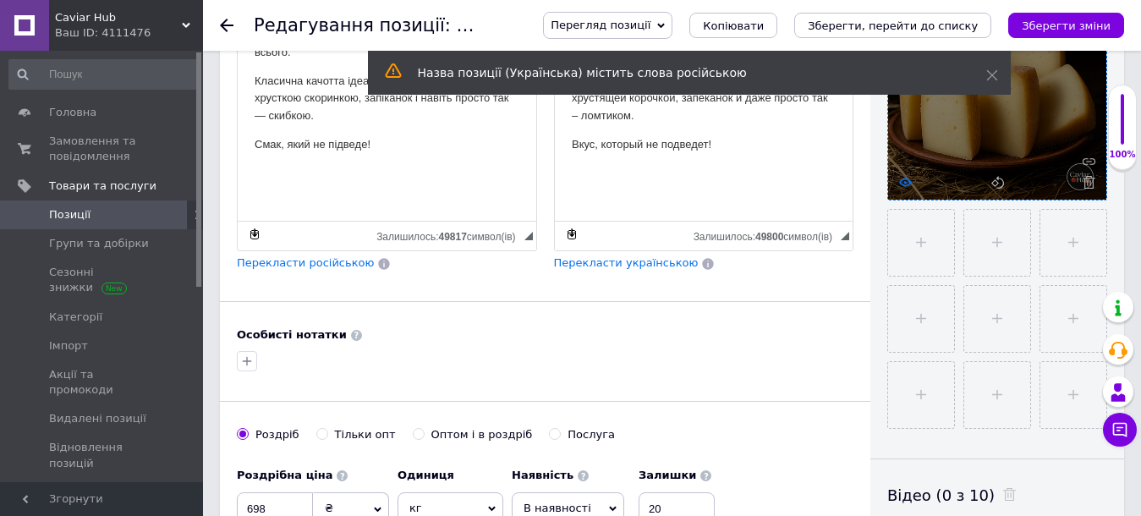
click at [902, 184] on use at bounding box center [905, 182] width 13 height 8
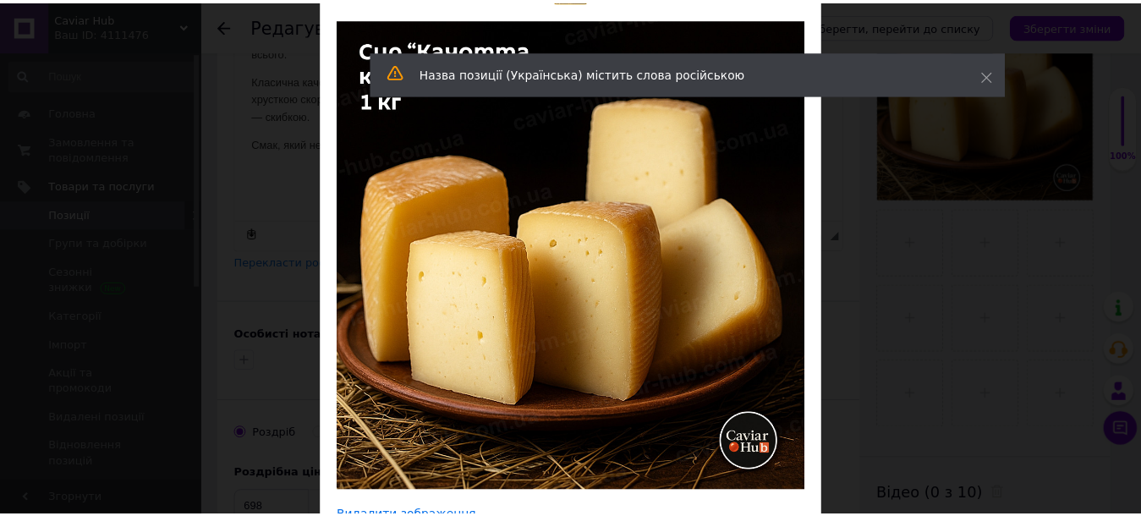
scroll to position [85, 0]
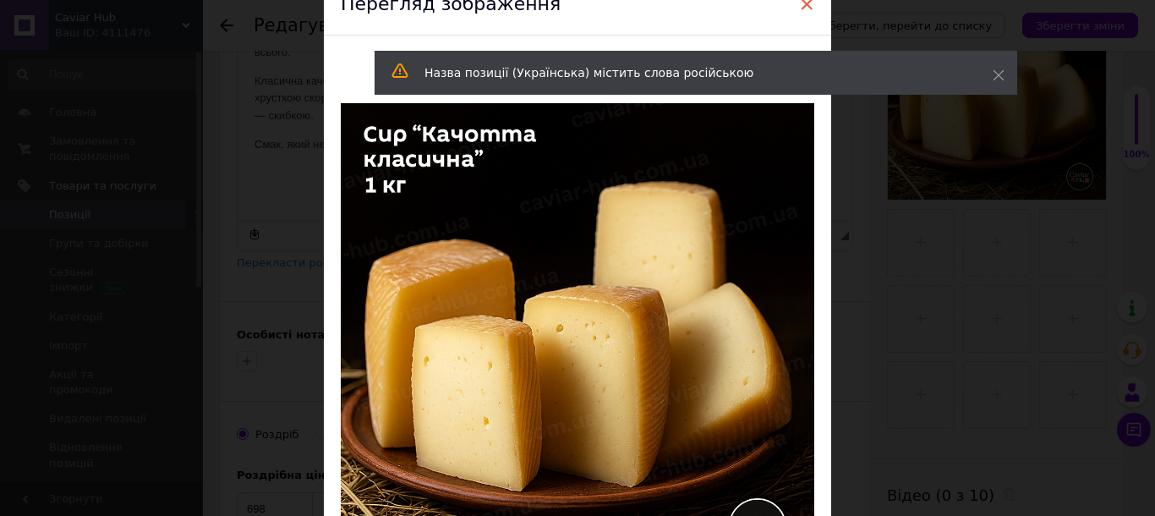
click at [800, 3] on span "×" at bounding box center [806, 4] width 15 height 29
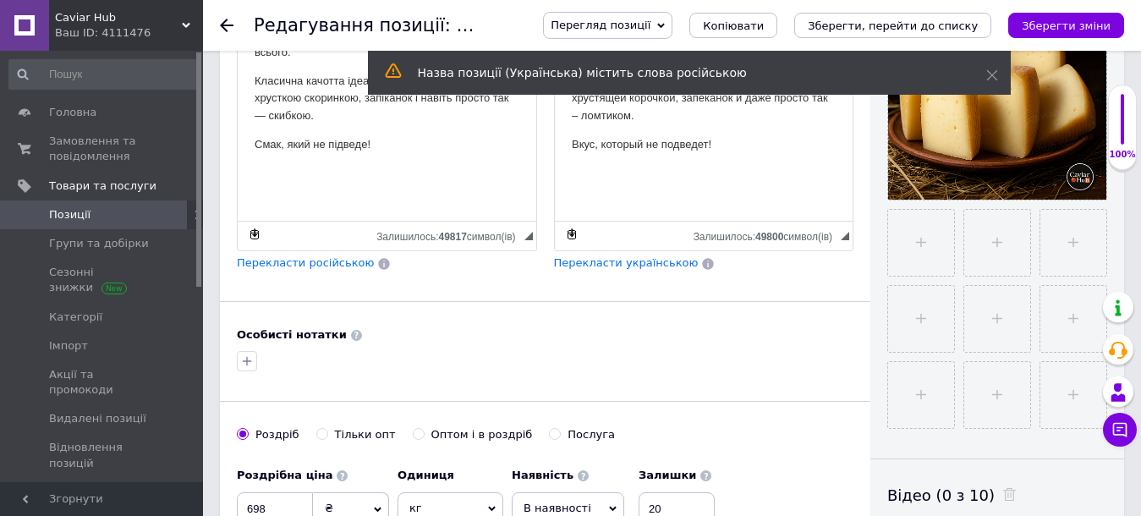
click at [60, 201] on link "Позиції" at bounding box center [104, 214] width 208 height 29
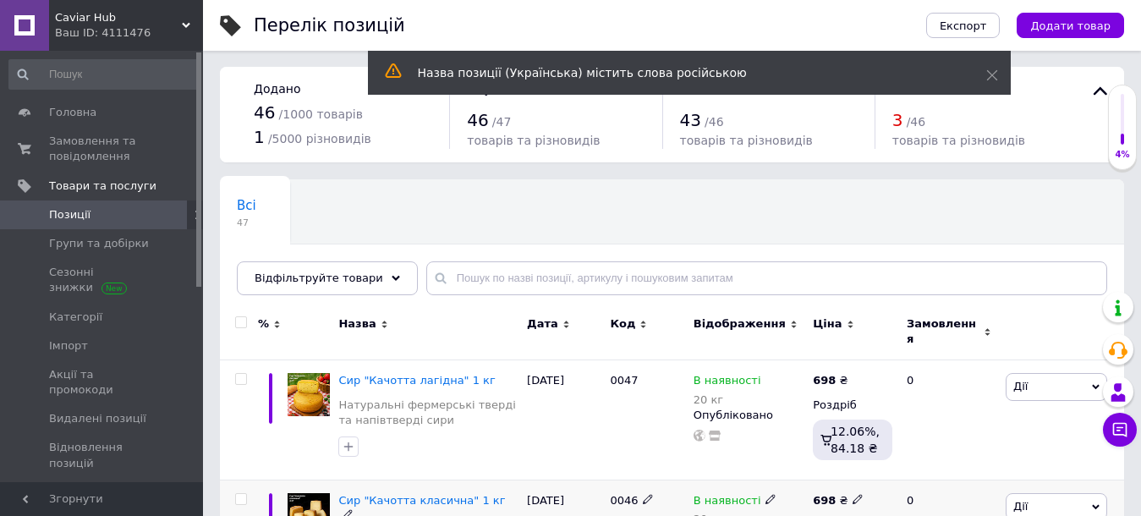
scroll to position [254, 0]
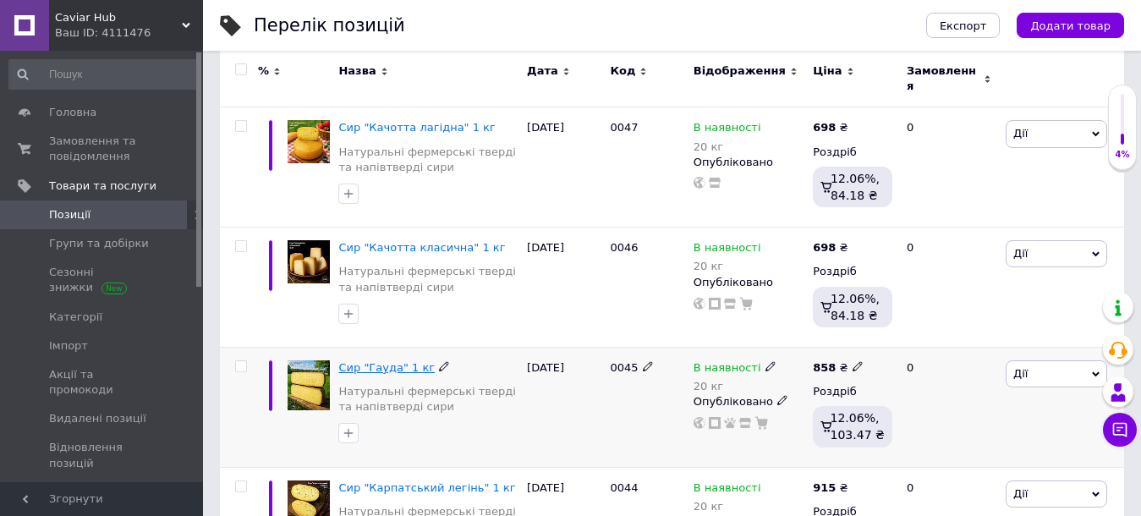
click at [402, 361] on span "Сир "Гауда" 1 кг" at bounding box center [386, 367] width 96 height 13
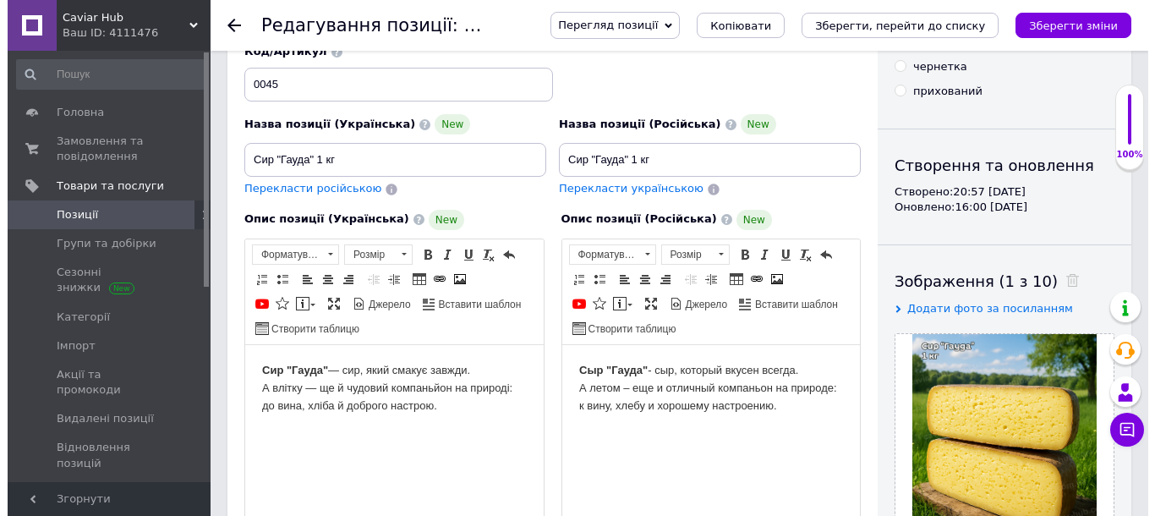
scroll to position [423, 0]
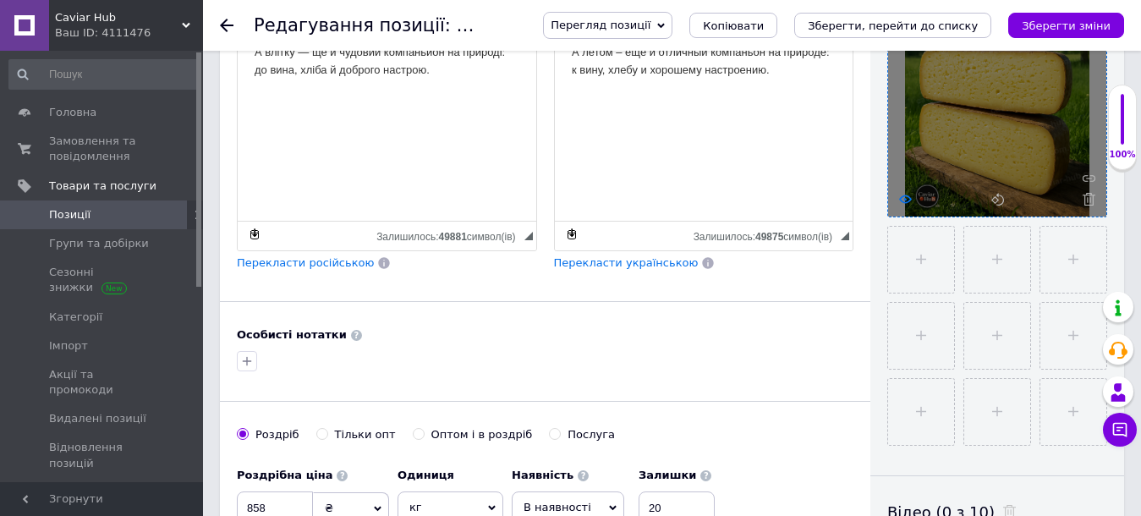
click at [907, 196] on use at bounding box center [905, 198] width 13 height 8
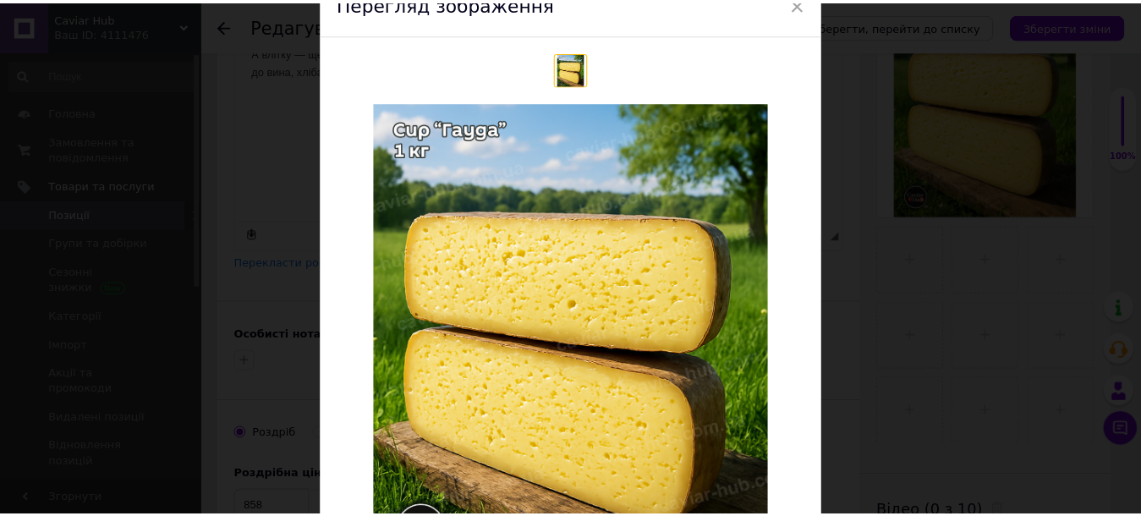
scroll to position [85, 0]
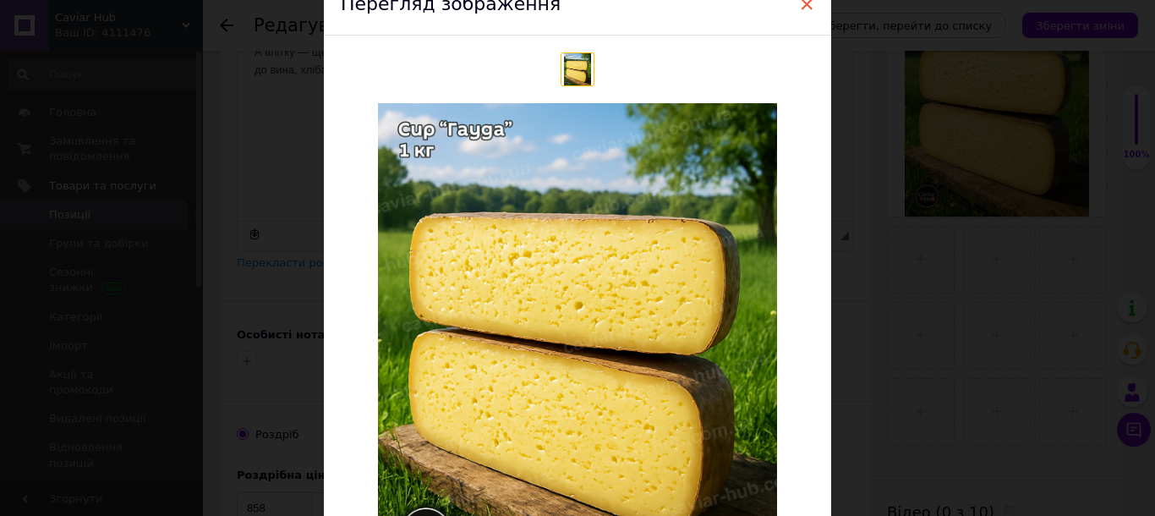
click at [801, 6] on span "×" at bounding box center [806, 4] width 15 height 29
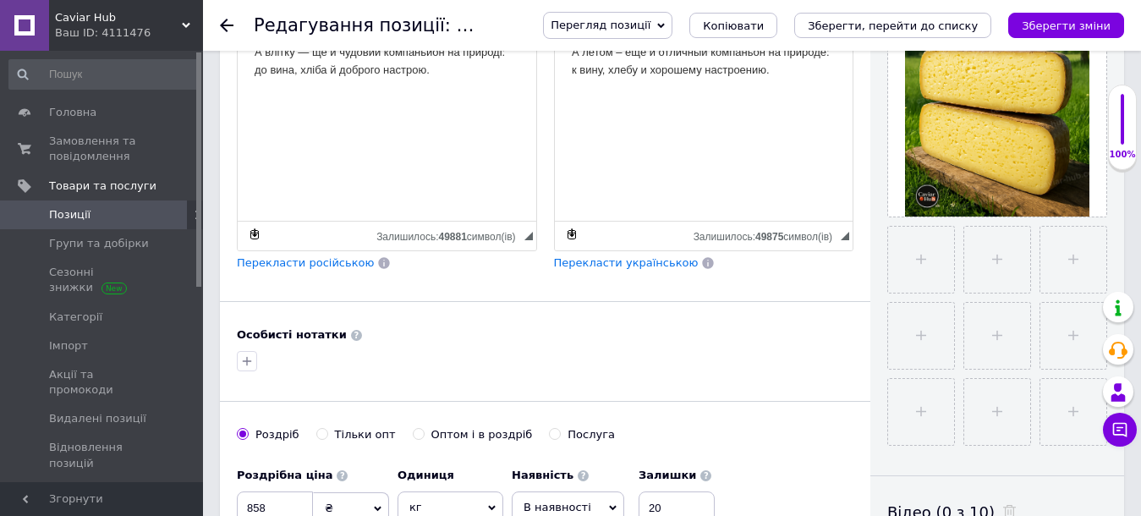
click at [96, 215] on span "Позиції" at bounding box center [102, 214] width 107 height 15
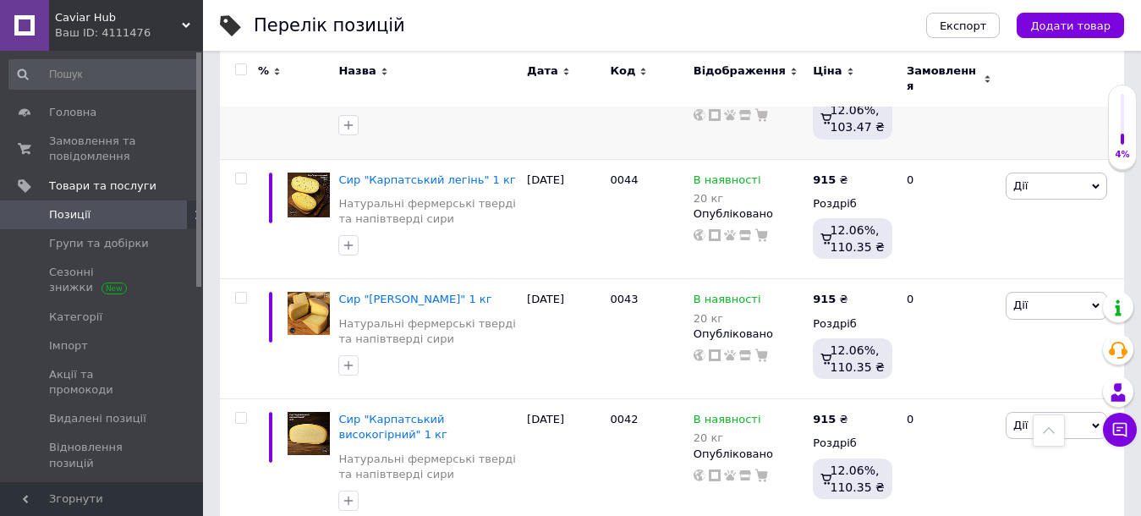
scroll to position [592, 0]
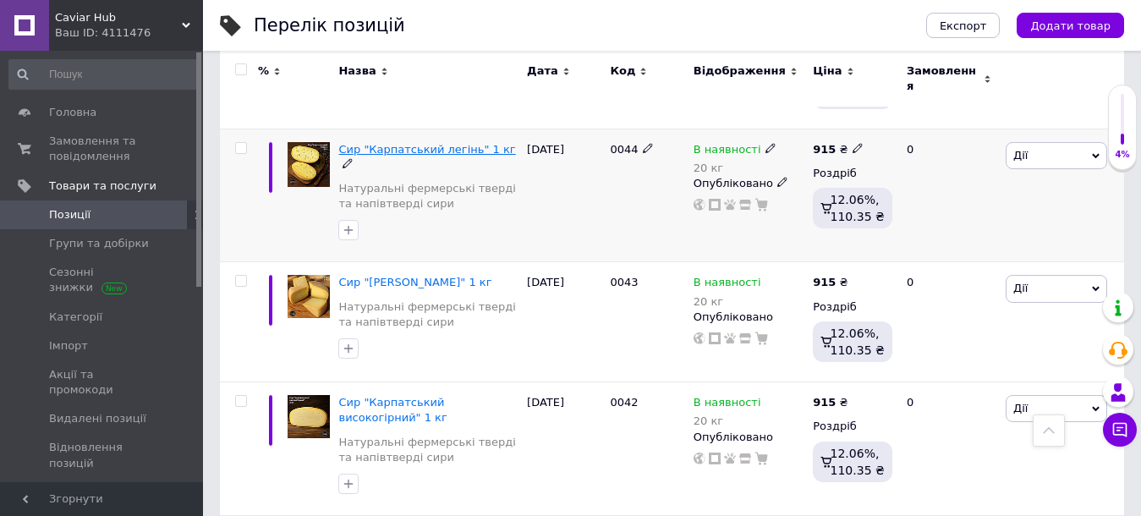
click at [400, 143] on span "Сир "Карпатський легінь" 1 кг" at bounding box center [426, 149] width 177 height 13
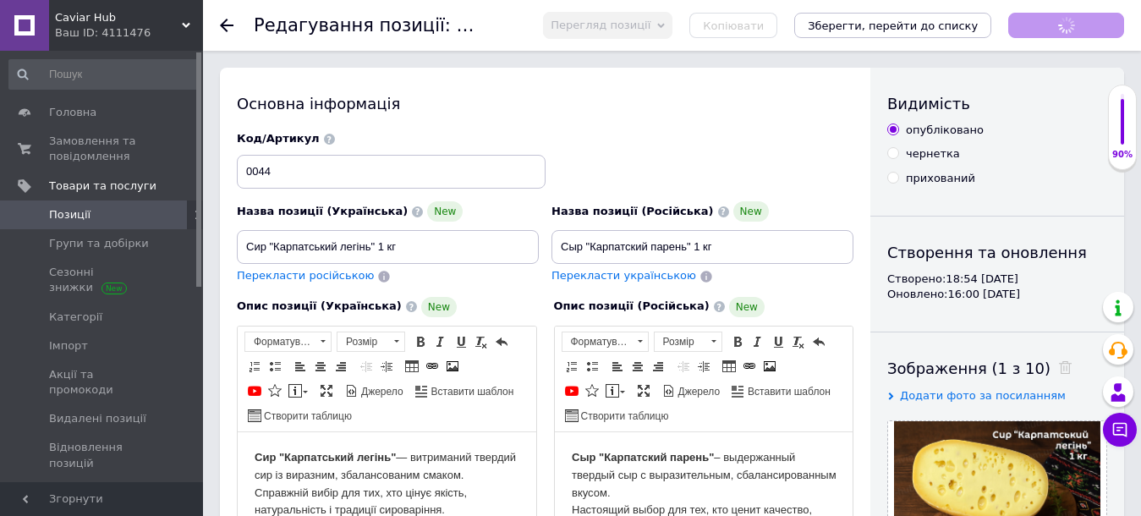
scroll to position [53, 0]
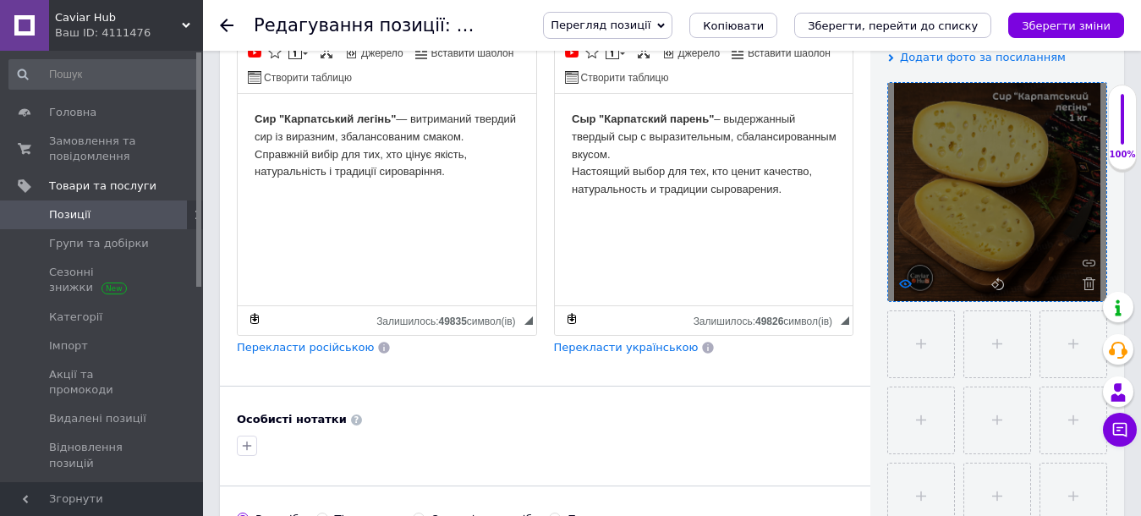
click at [907, 283] on icon at bounding box center [905, 283] width 13 height 13
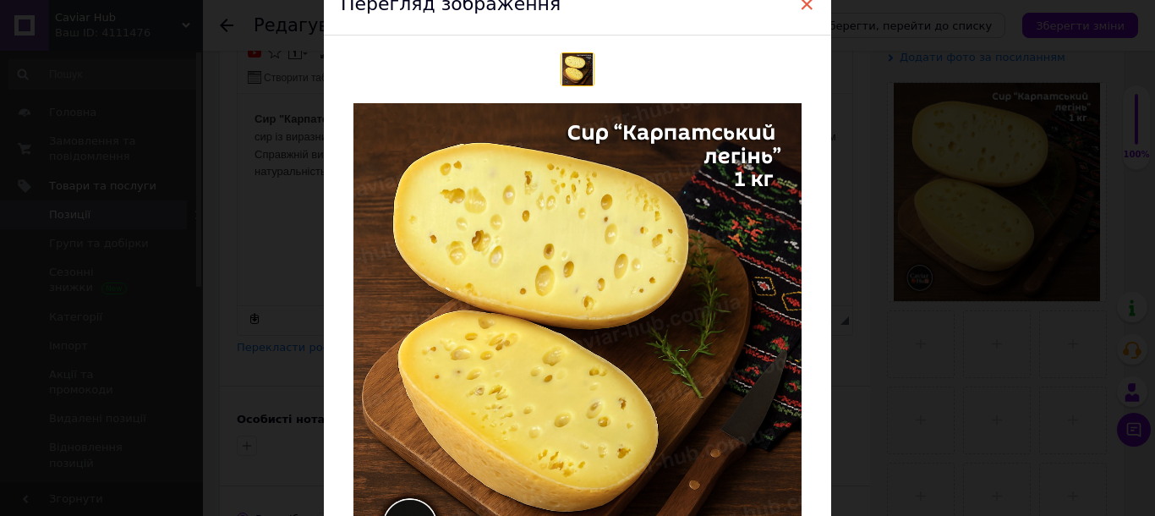
click at [801, 3] on span "×" at bounding box center [806, 4] width 15 height 29
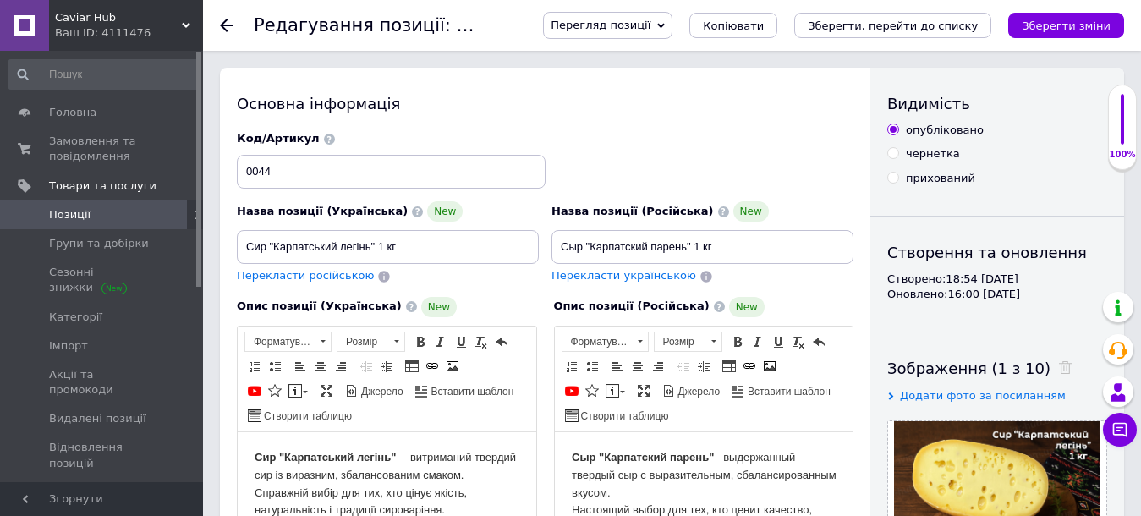
click at [46, 214] on span at bounding box center [24, 214] width 49 height 15
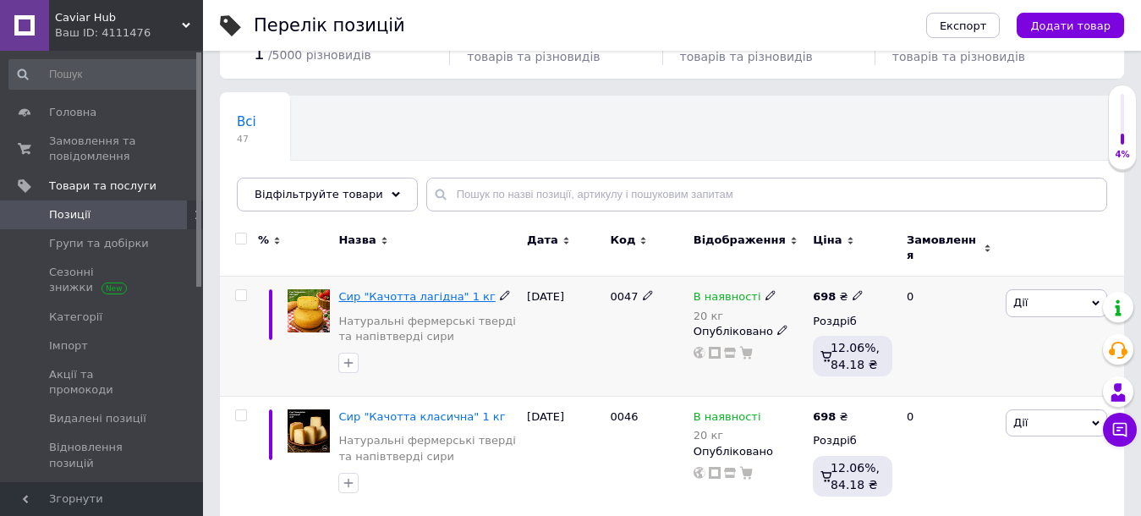
click at [397, 290] on span "Сир "Качотта лагідна" 1 кг" at bounding box center [416, 296] width 156 height 13
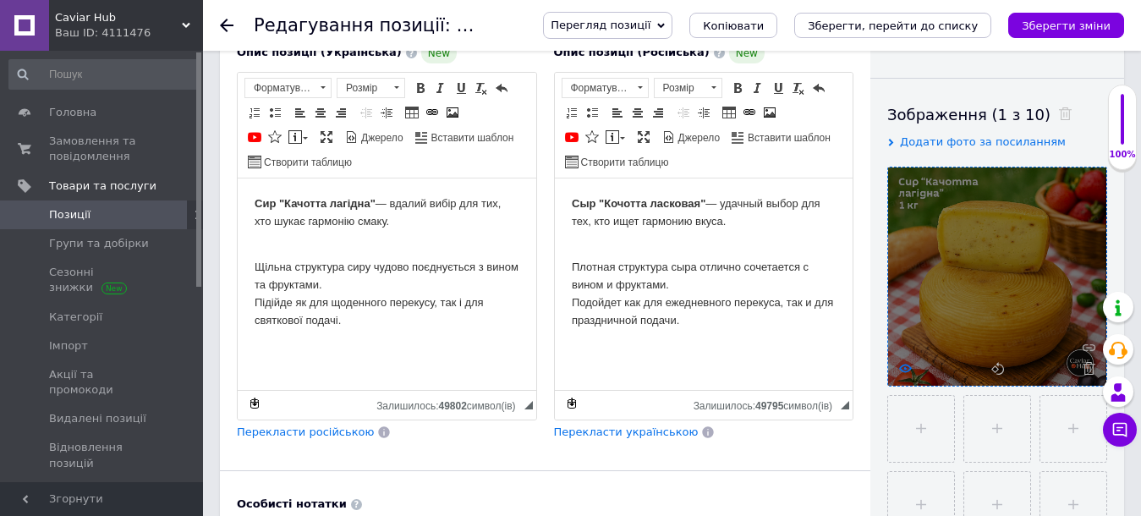
click at [901, 365] on icon at bounding box center [905, 368] width 13 height 13
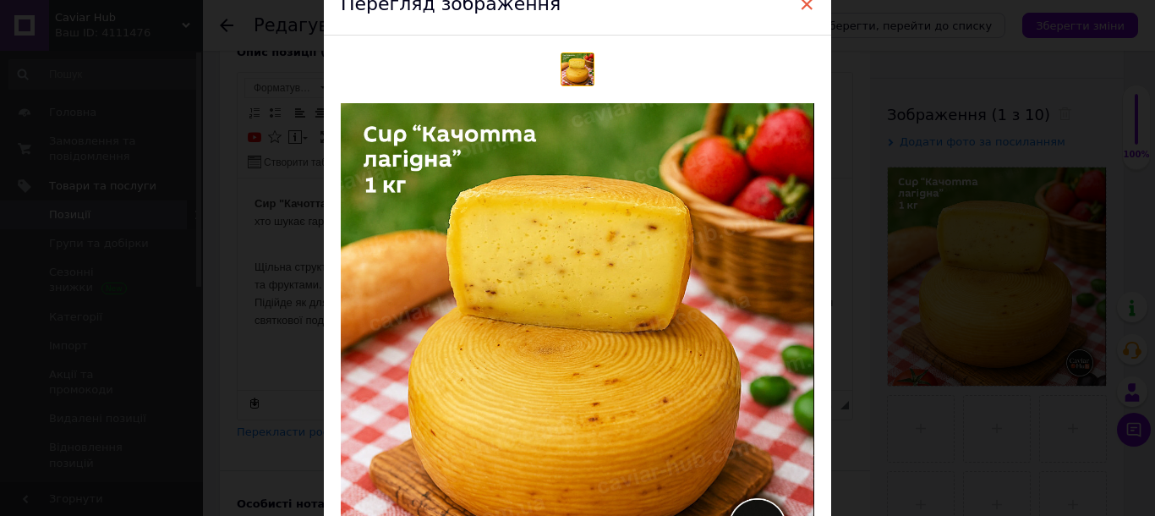
click at [808, 0] on span "×" at bounding box center [806, 4] width 15 height 29
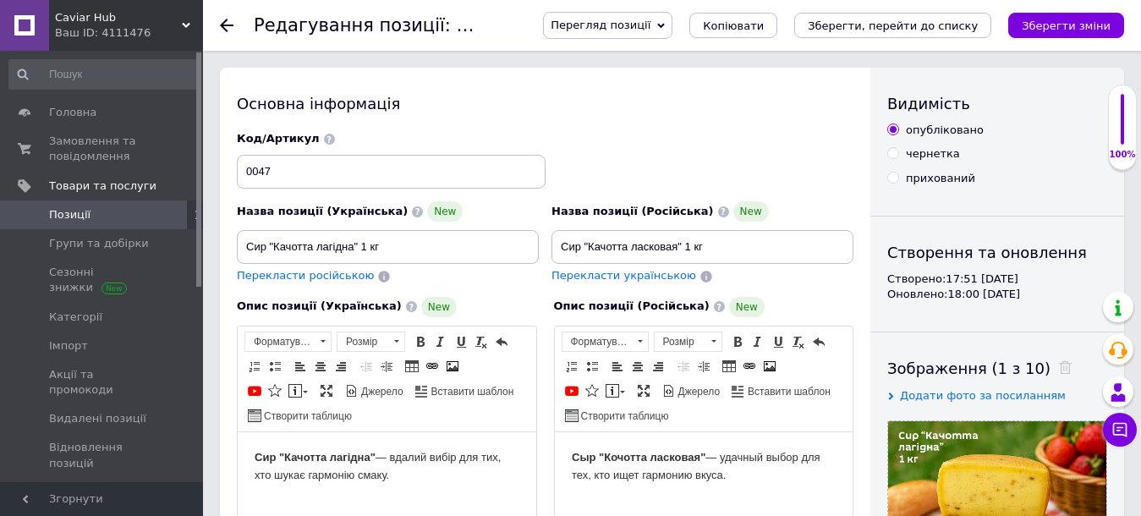
click at [89, 216] on span "Позиції" at bounding box center [102, 214] width 107 height 15
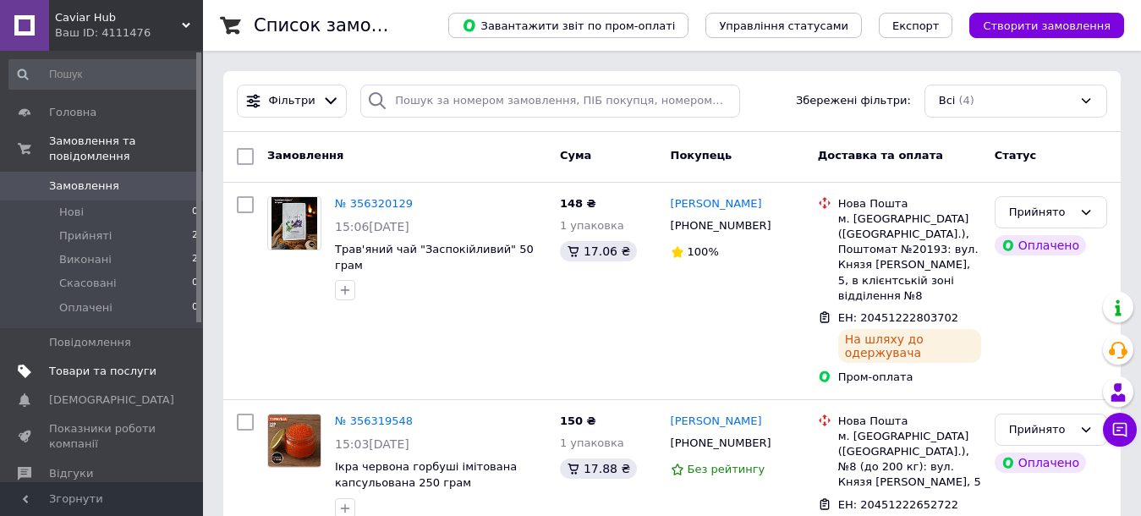
click at [79, 364] on span "Товари та послуги" at bounding box center [102, 371] width 107 height 15
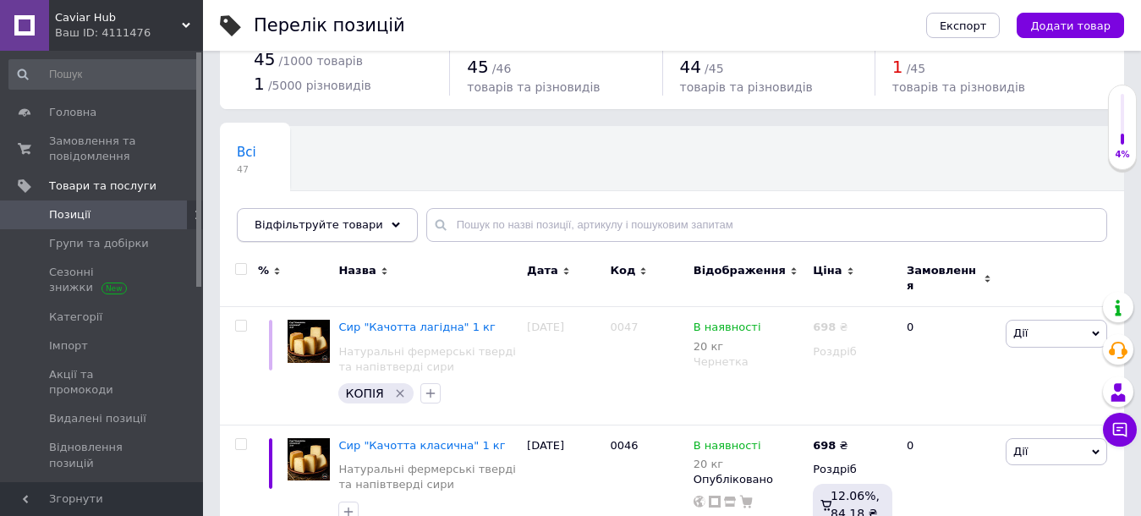
scroll to position [85, 0]
